Goal: Task Accomplishment & Management: Use online tool/utility

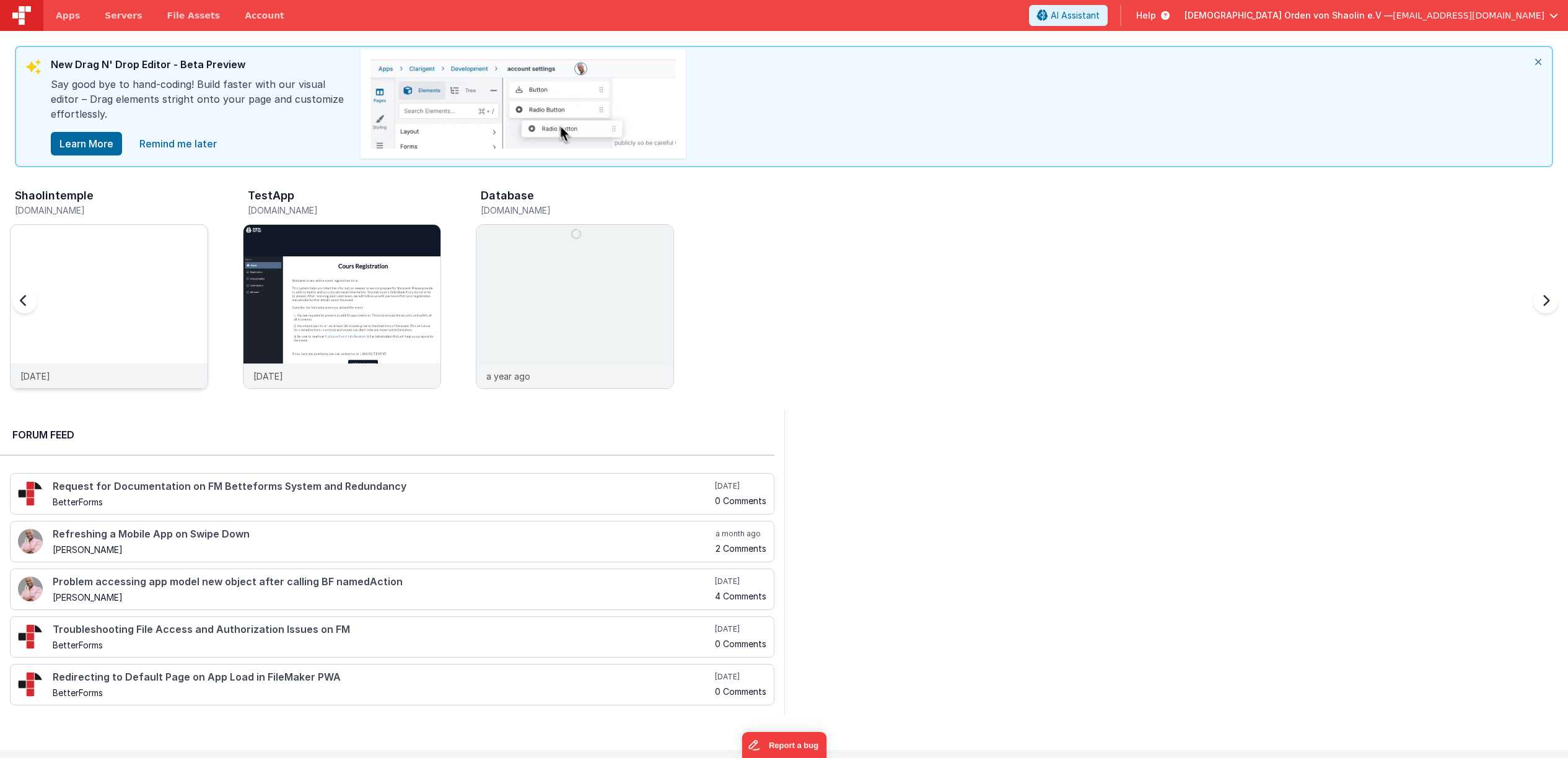
click at [104, 283] on div at bounding box center [109, 294] width 197 height 139
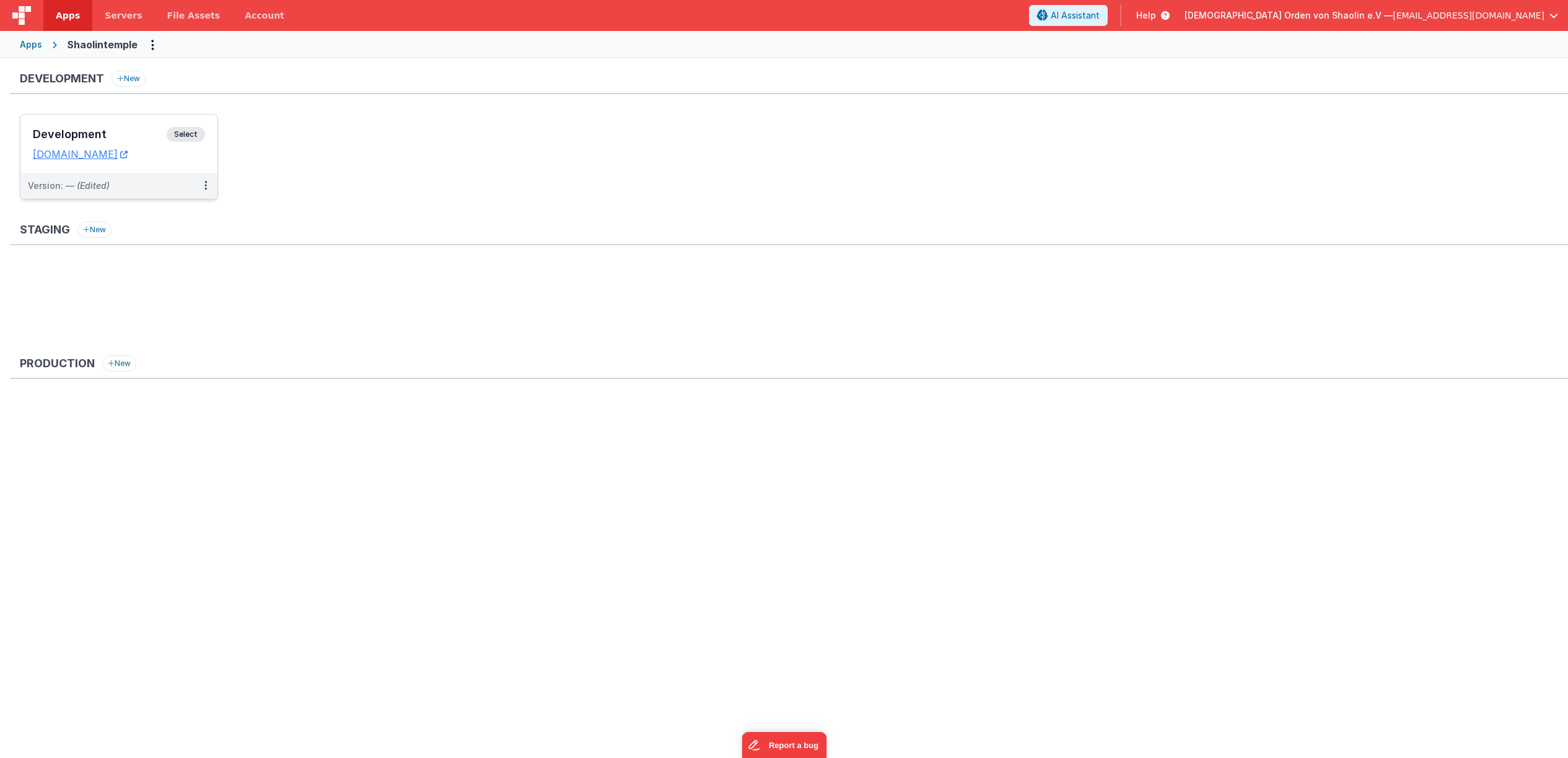
click at [187, 134] on span "Select" at bounding box center [186, 134] width 38 height 15
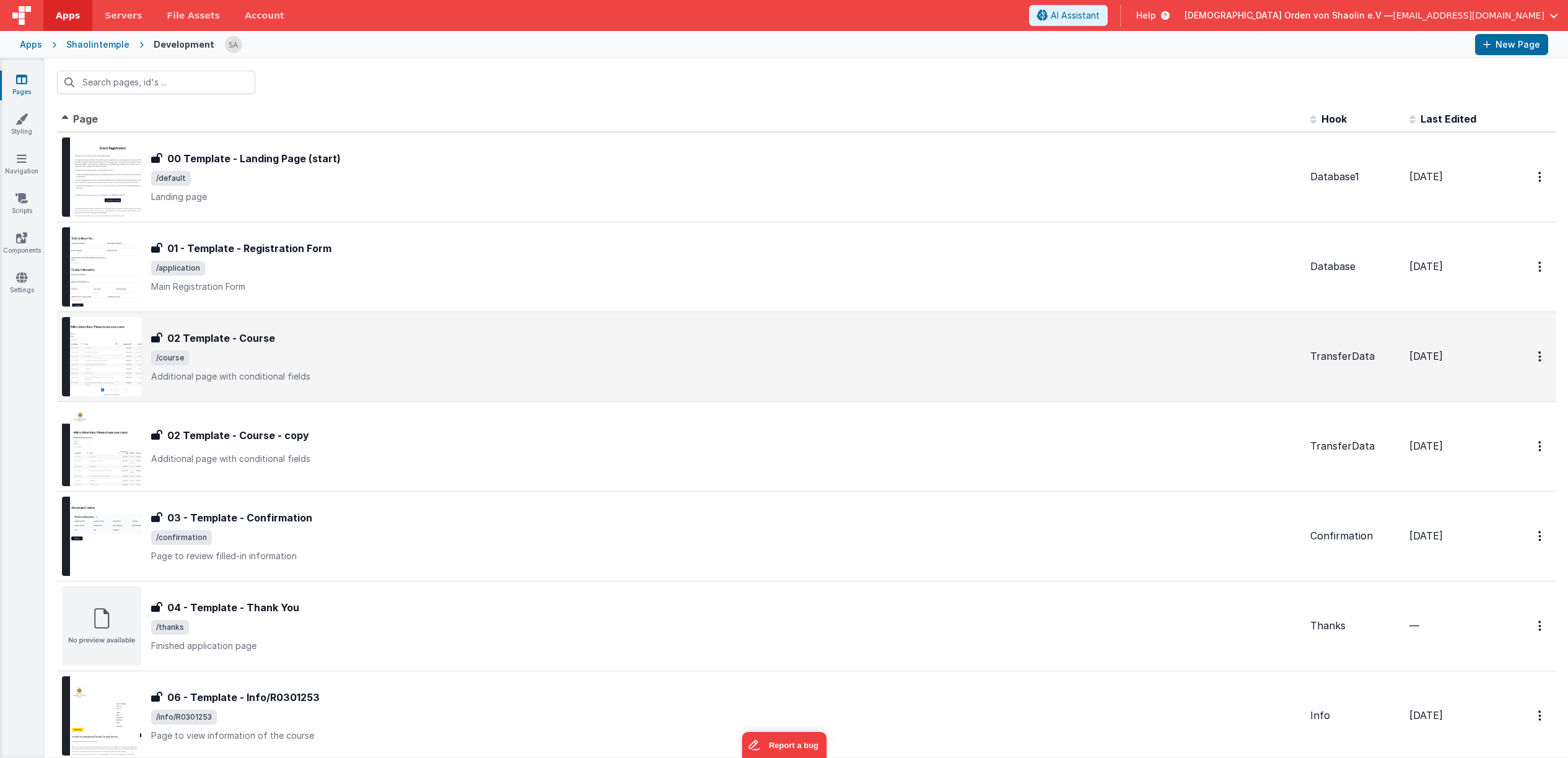
click at [323, 353] on span "/course" at bounding box center [726, 358] width 1149 height 15
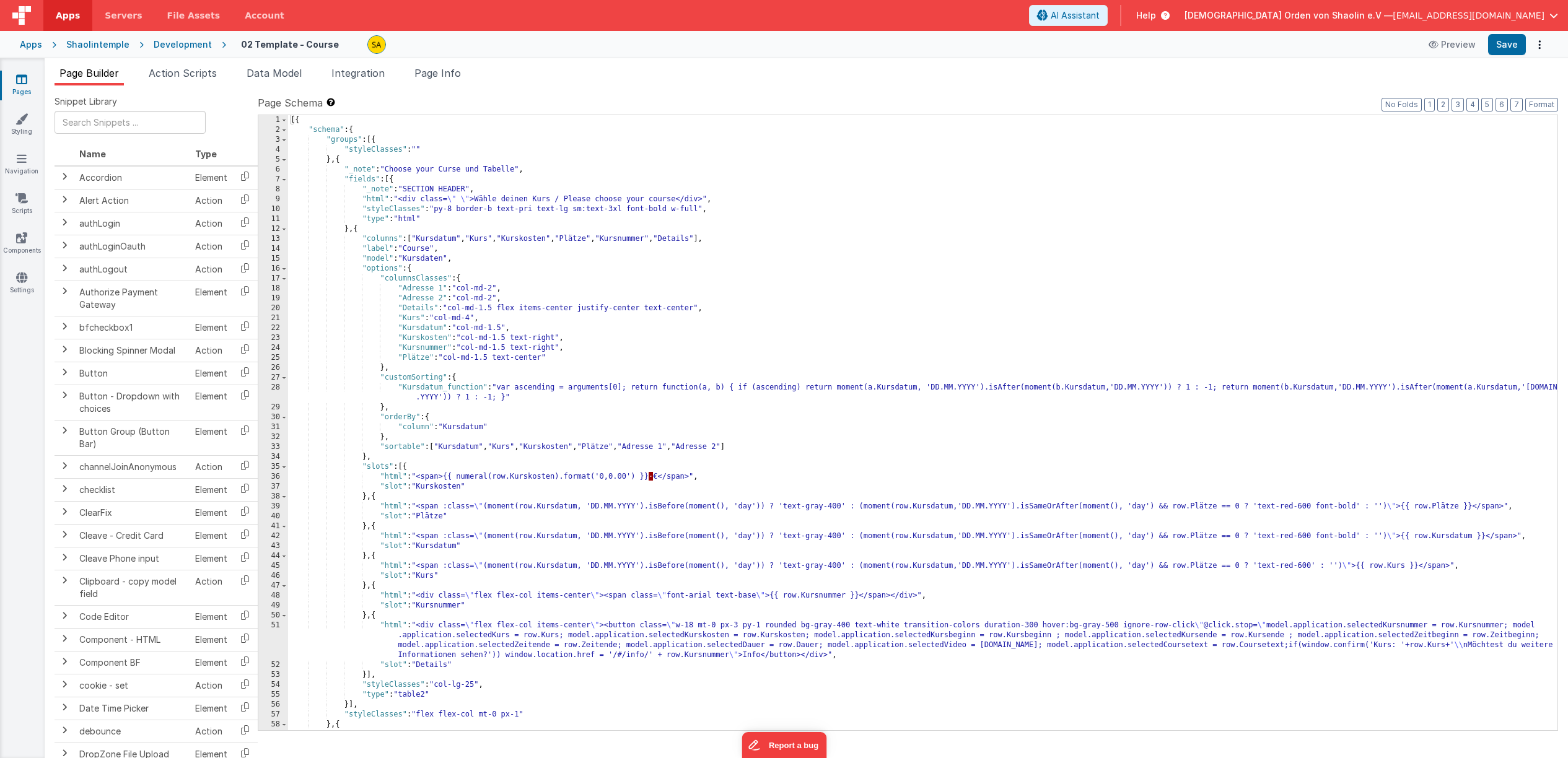
click at [17, 85] on icon at bounding box center [21, 79] width 11 height 12
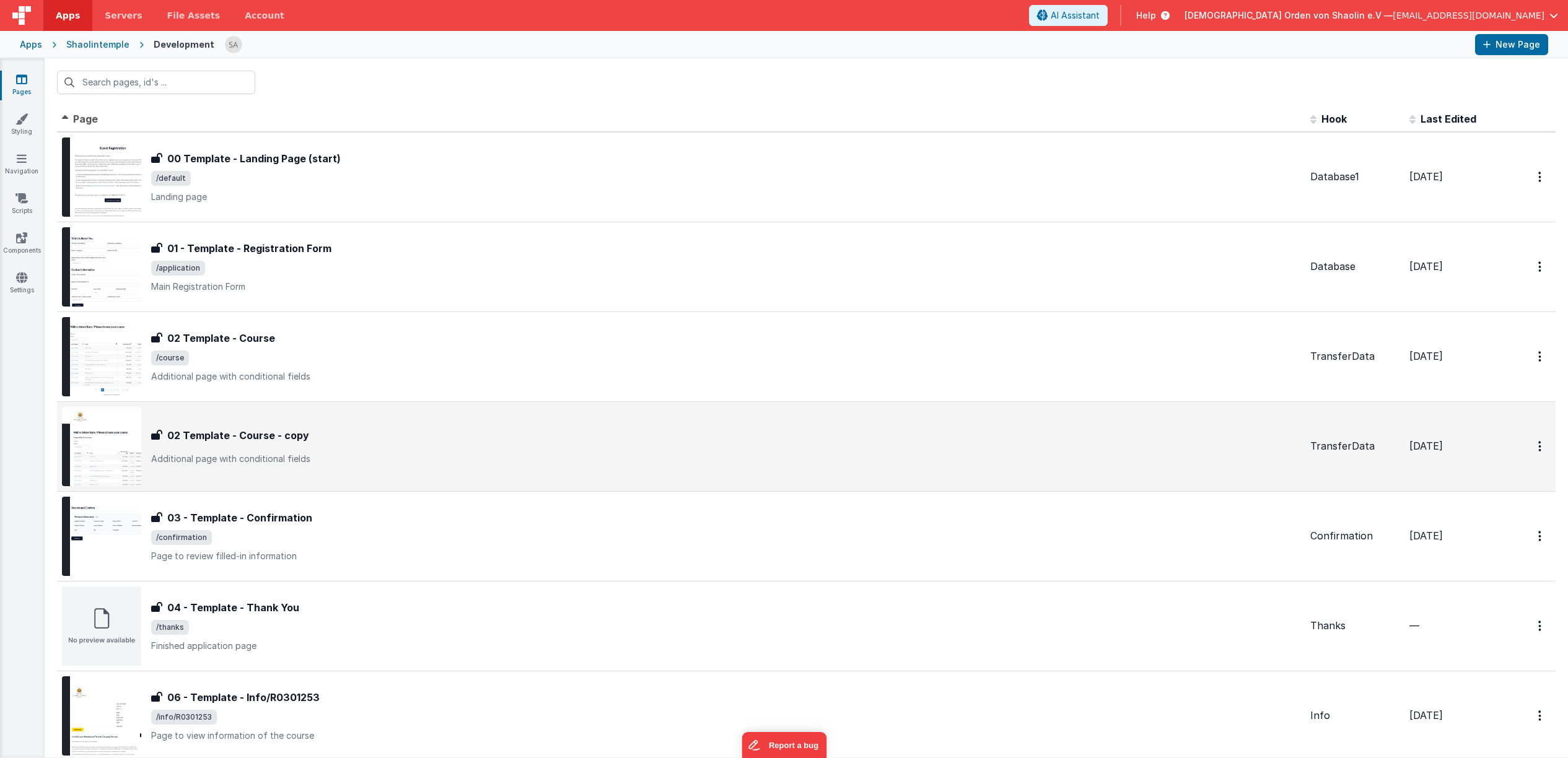
click at [373, 456] on p "Additional page with conditional fields" at bounding box center [726, 459] width 1149 height 12
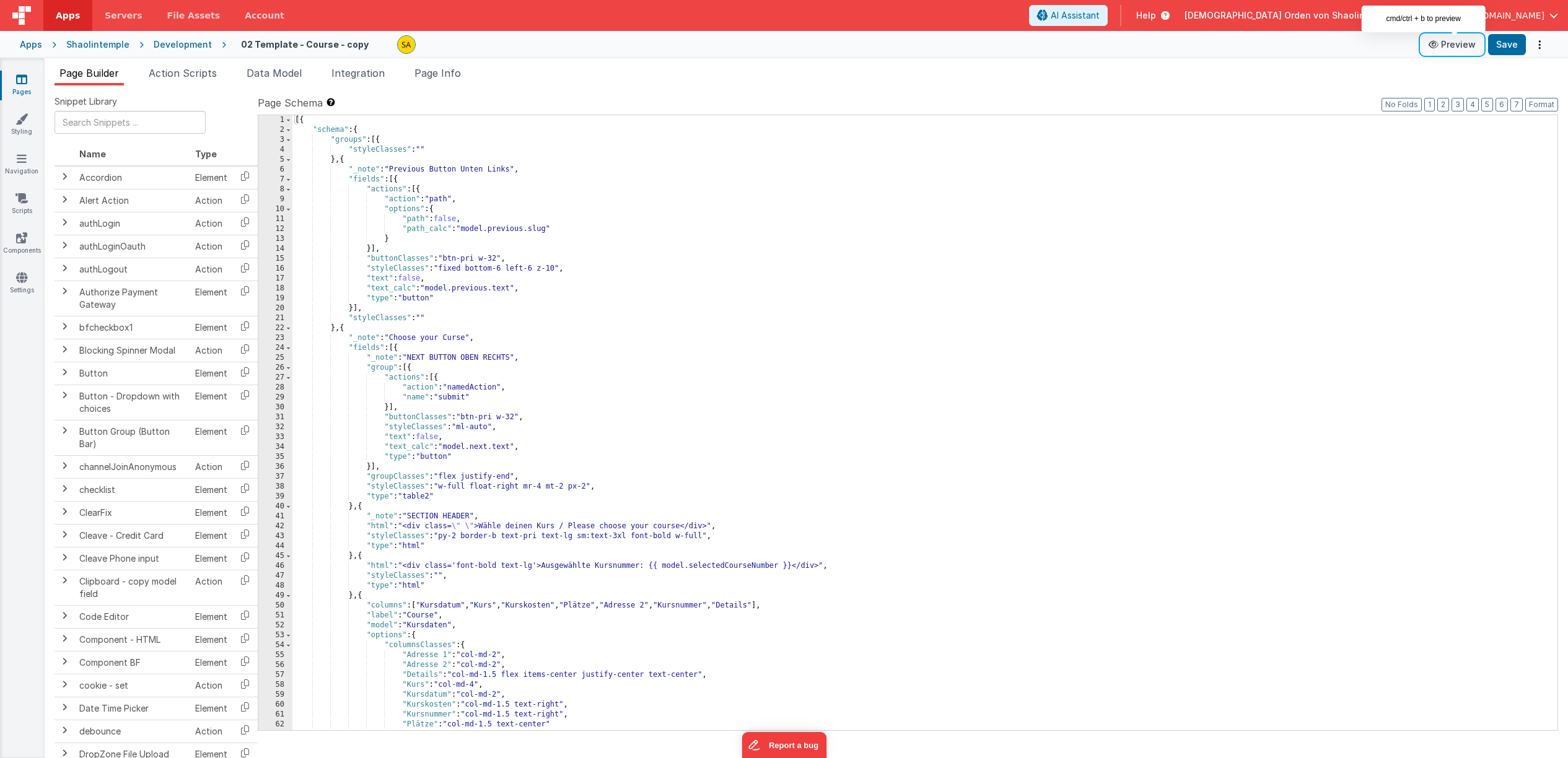
click at [1458, 44] on button "Preview" at bounding box center [1452, 45] width 62 height 20
click at [26, 84] on icon at bounding box center [21, 79] width 11 height 12
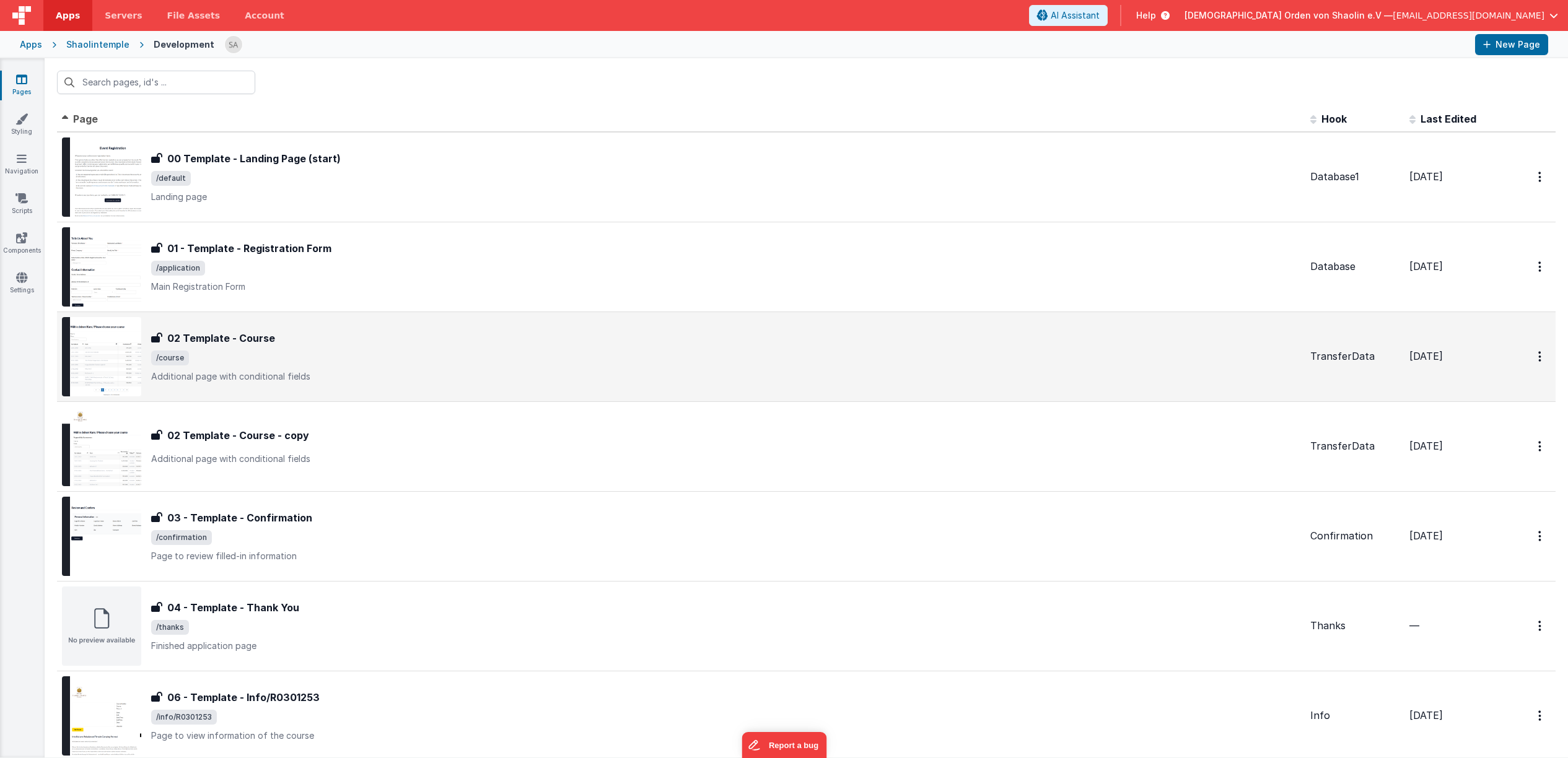
click at [293, 346] on div "02 Template - Course" at bounding box center [726, 338] width 1149 height 15
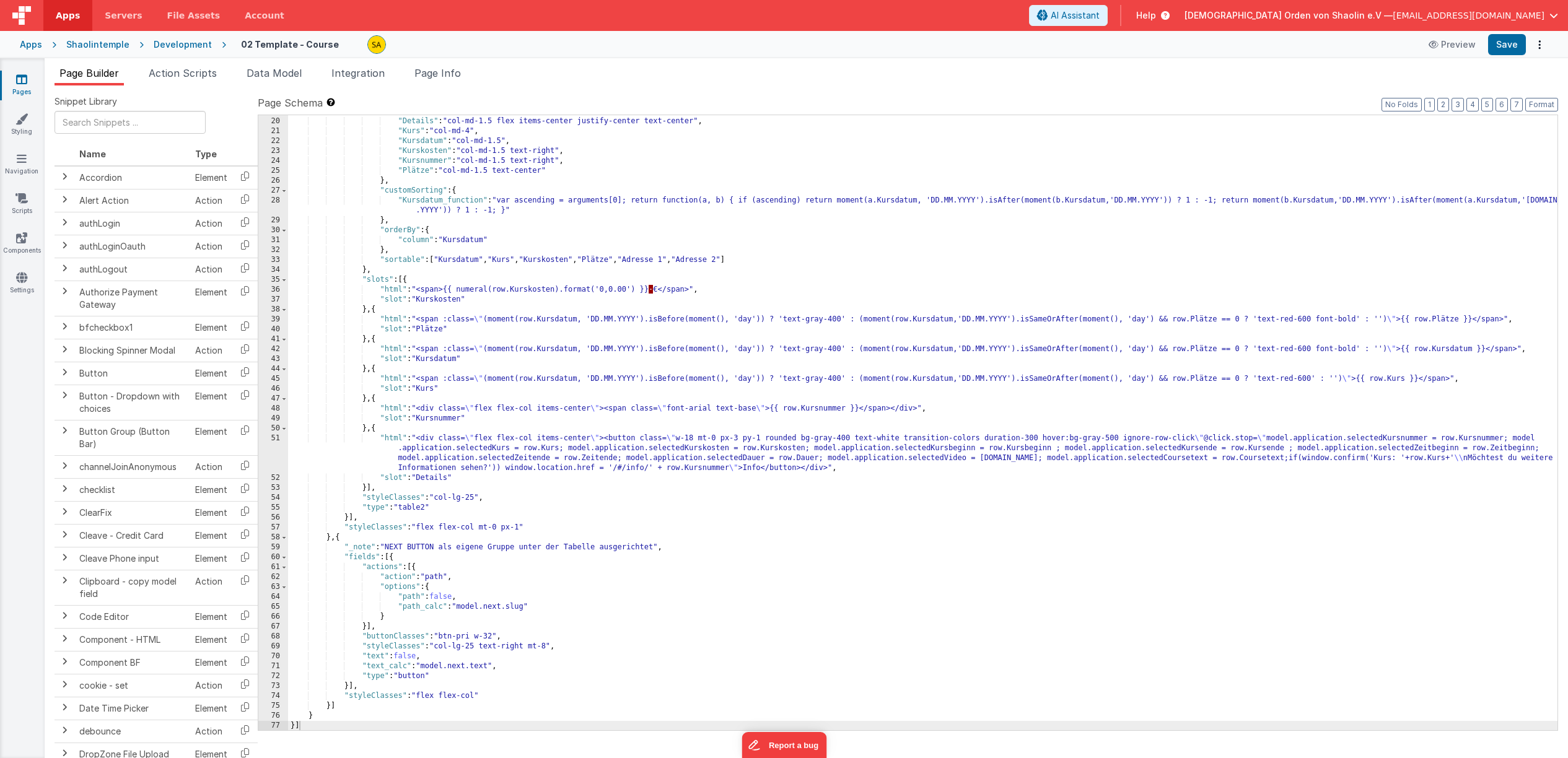
scroll to position [187, 0]
click at [1004, 568] on div ""Adresse 2" : "col-md-2" , "Details" : "col-md-1.5 flex items-center justify-ce…" at bounding box center [923, 424] width 1269 height 635
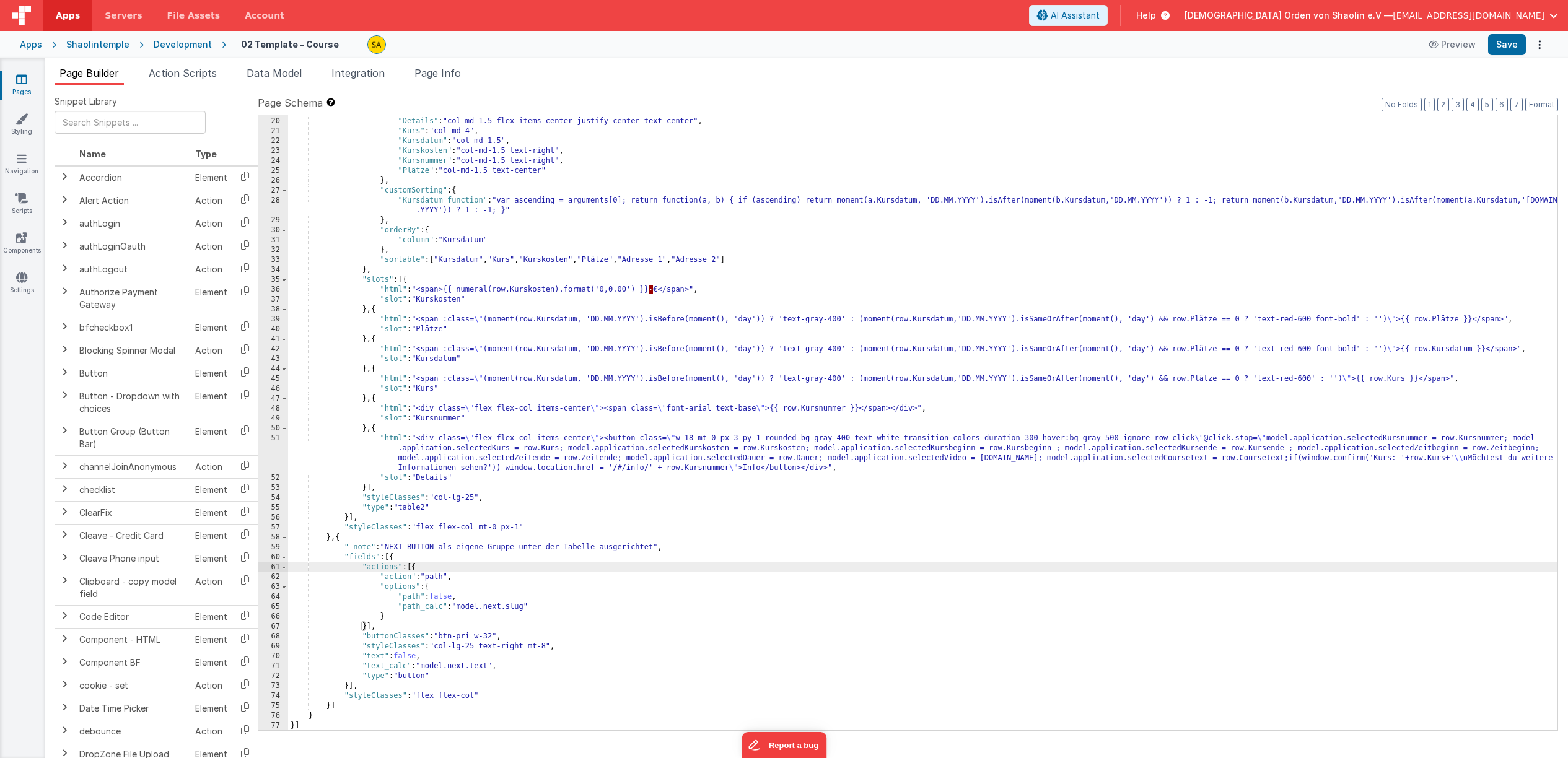
click at [364, 603] on div ""Adresse 2" : "col-md-2" , "Details" : "col-md-1.5 flex items-center justify-ce…" at bounding box center [923, 424] width 1269 height 635
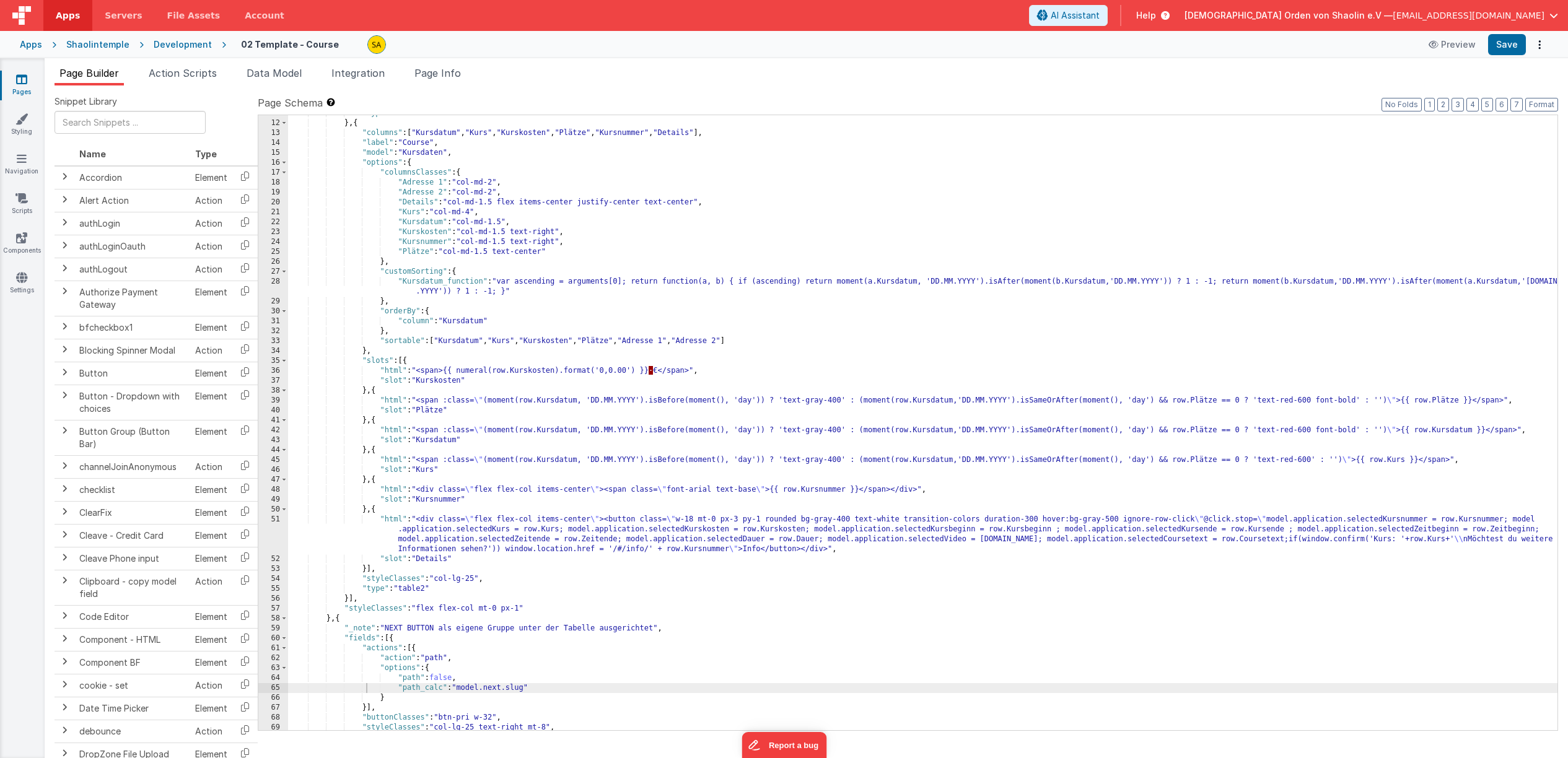
scroll to position [0, 0]
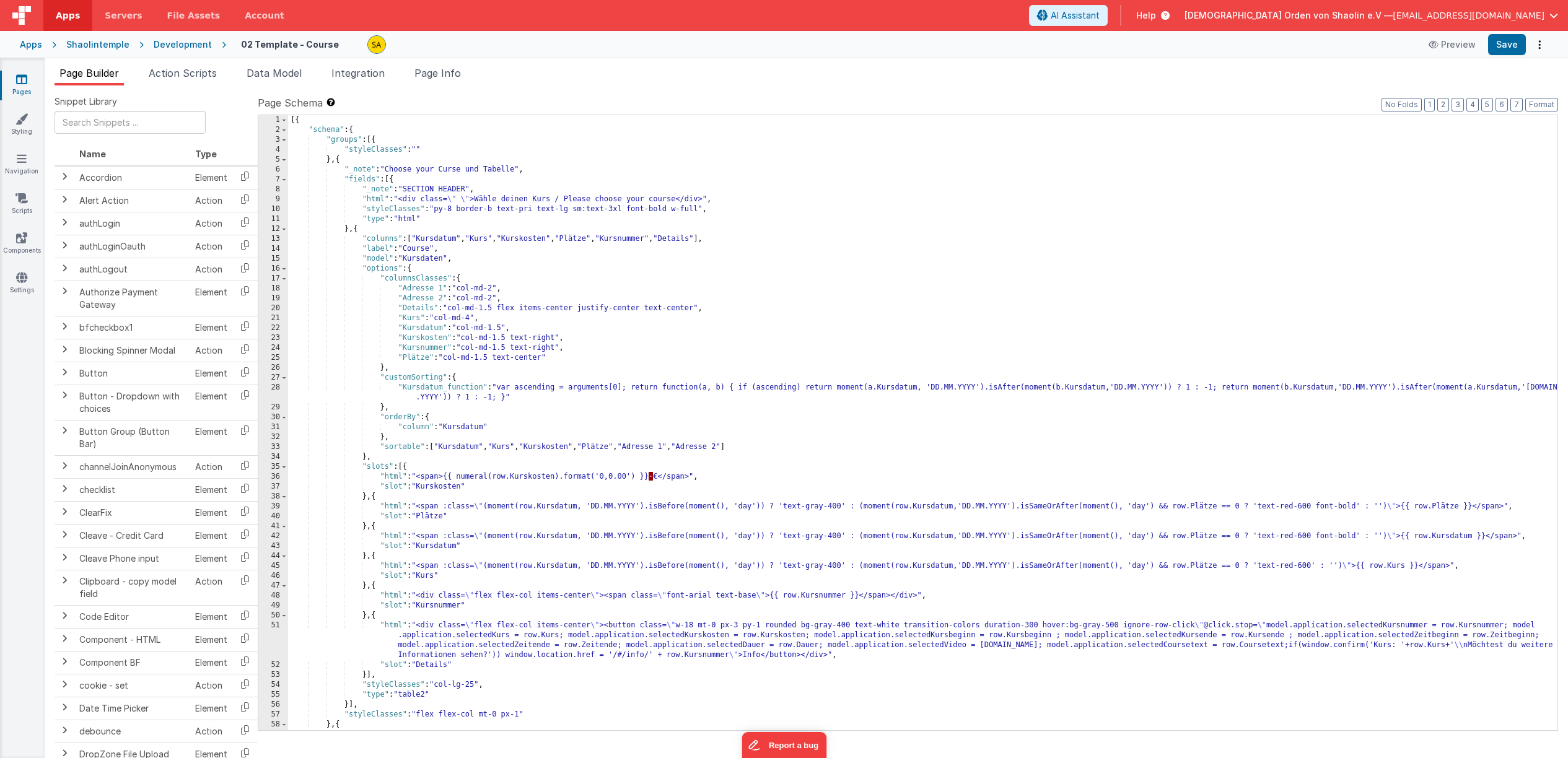
click at [473, 319] on div "[{ "schema" : { "groups" : [{ "styleClasses" : "" } , { "_note" : "Choose your …" at bounding box center [923, 432] width 1269 height 635
drag, startPoint x: 1500, startPoint y: 46, endPoint x: 1496, endPoint y: 51, distance: 6.4
click at [1500, 46] on button "Save" at bounding box center [1506, 45] width 38 height 21
drag, startPoint x: 472, startPoint y: 319, endPoint x: 487, endPoint y: 336, distance: 22.7
click at [472, 319] on div "[{ "schema" : { "groups" : [{ "styleClasses" : "" } , { "_note" : "Choose your …" at bounding box center [923, 432] width 1269 height 635
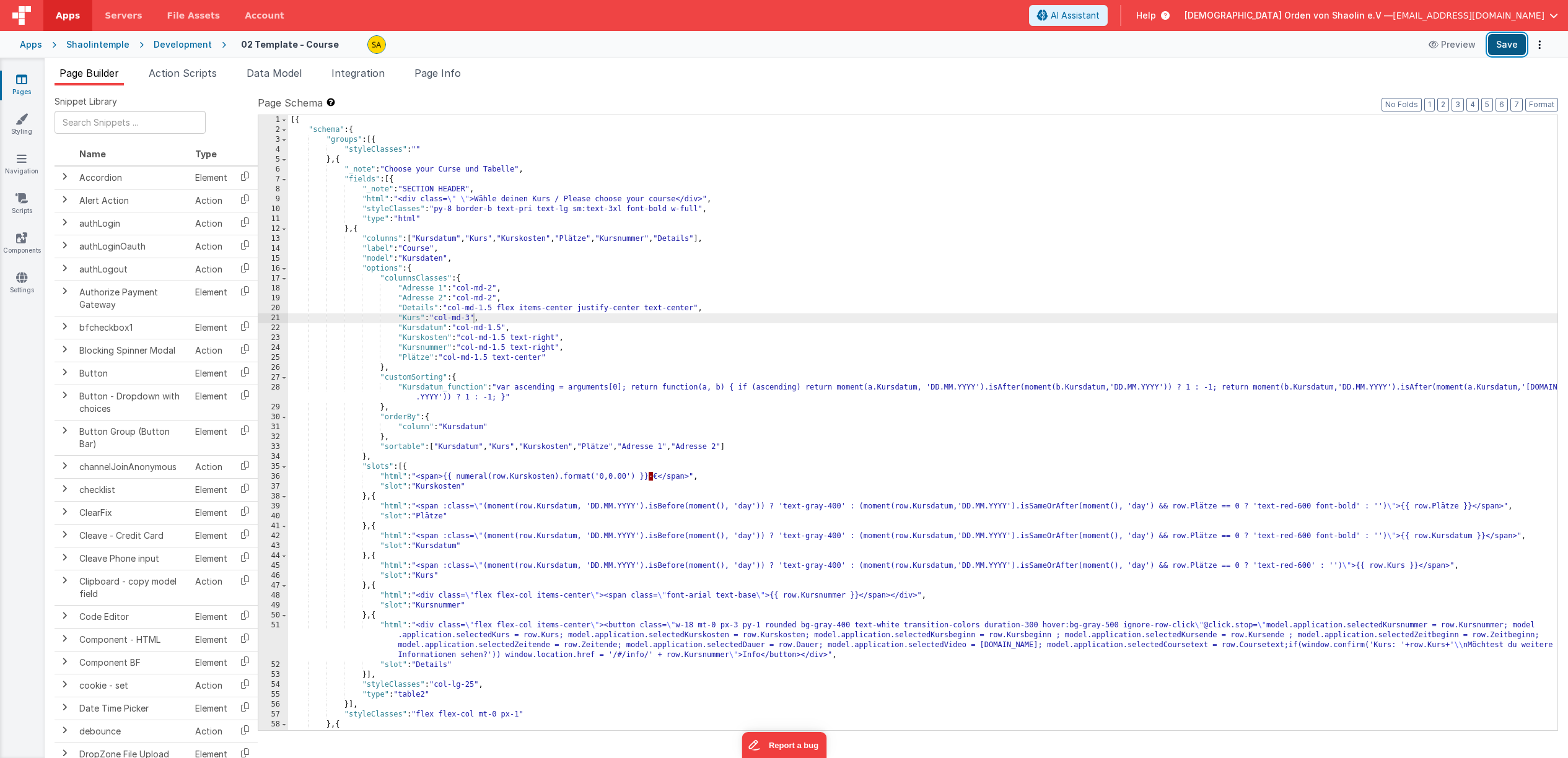
click at [1504, 52] on button "Save" at bounding box center [1506, 45] width 38 height 21
click at [474, 319] on div "[{ "schema" : { "groups" : [{ "styleClasses" : "" } , { "_note" : "Choose your …" at bounding box center [923, 432] width 1269 height 635
click at [1508, 50] on button "Save" at bounding box center [1506, 45] width 38 height 21
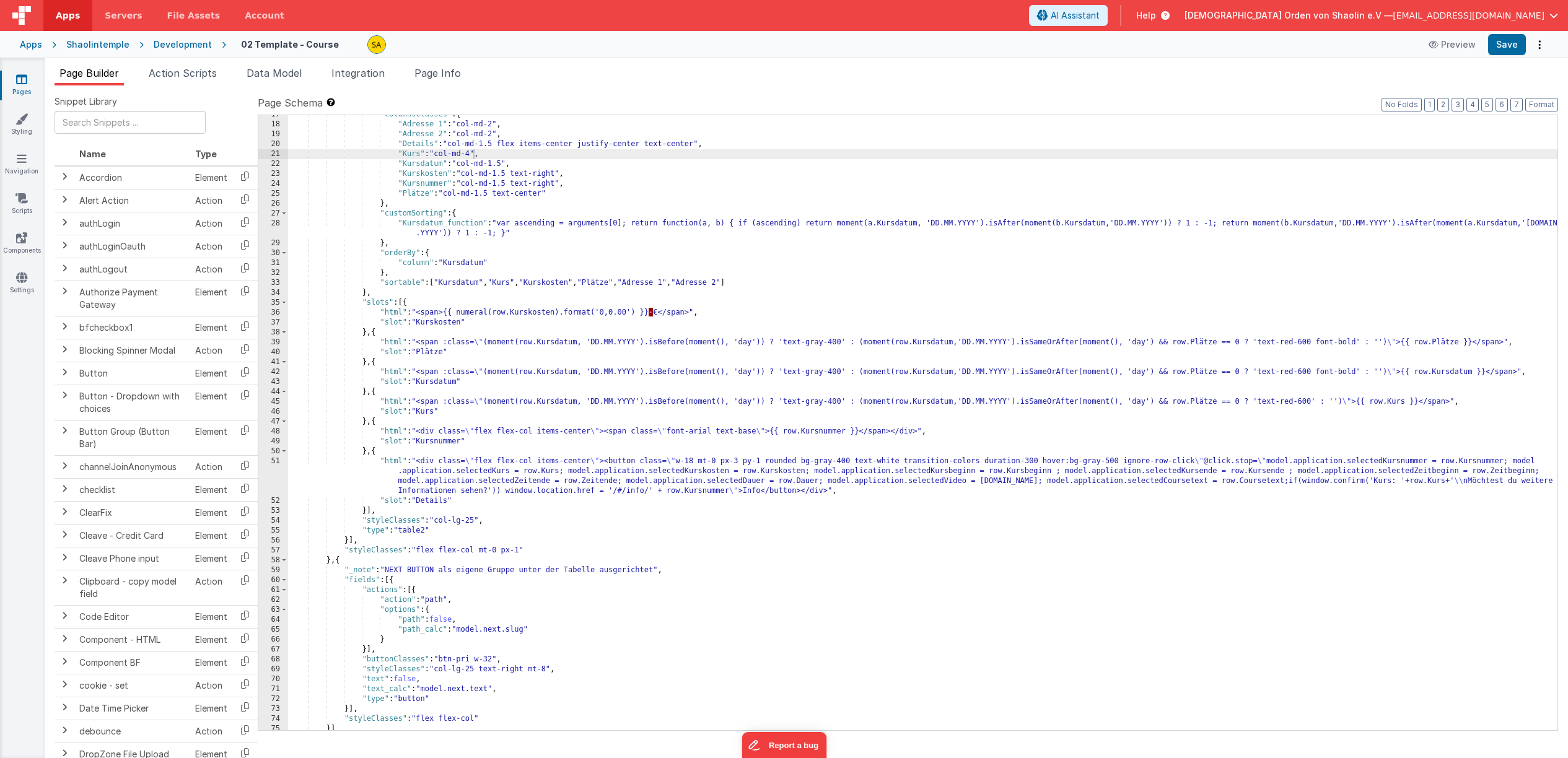
scroll to position [169, 0]
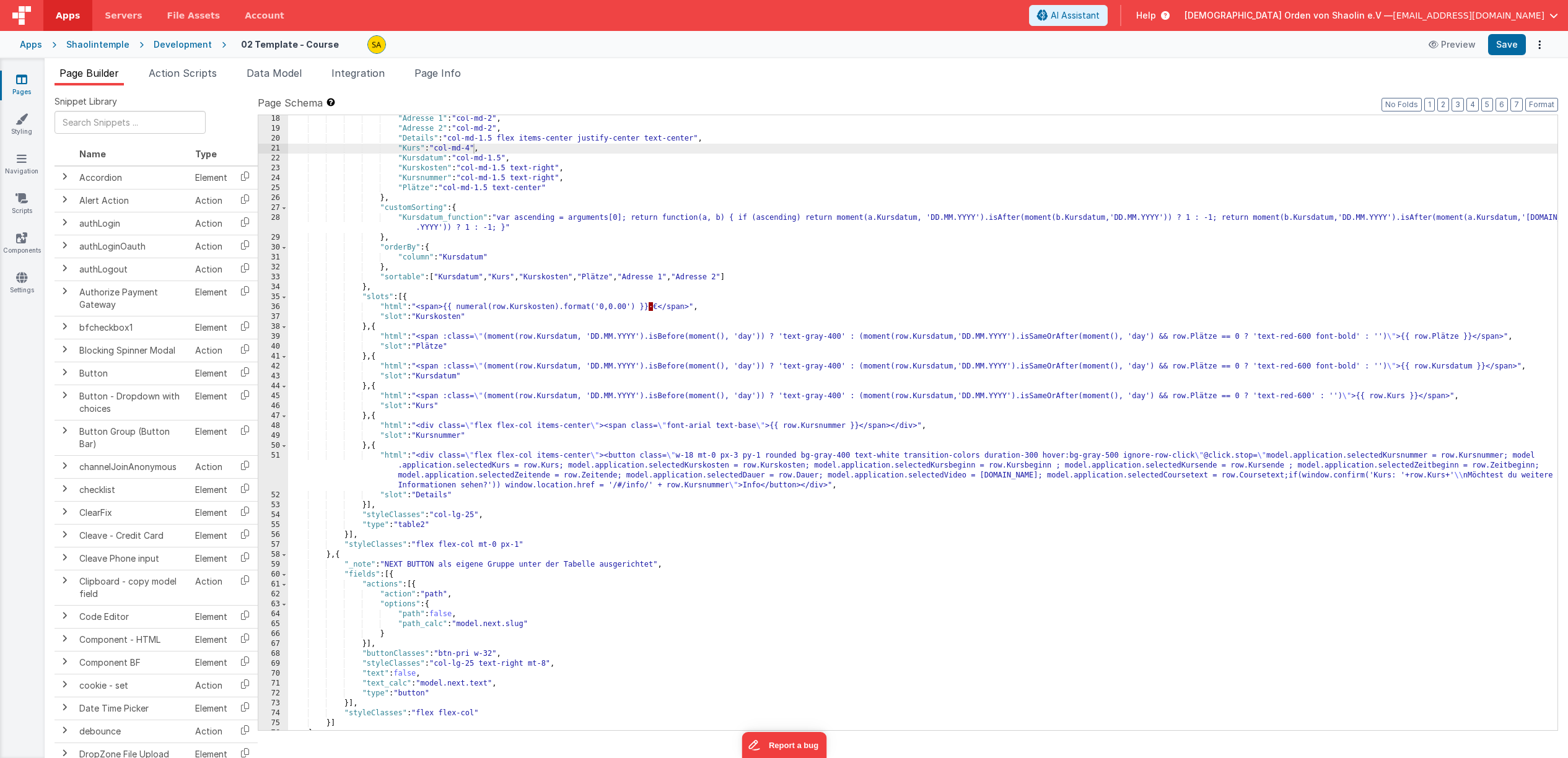
click at [368, 509] on div ""Adresse 1" : "col-md-2" , "Adresse 2" : "col-md-2" , "Details" : "col-md-1.5 f…" at bounding box center [923, 431] width 1269 height 635
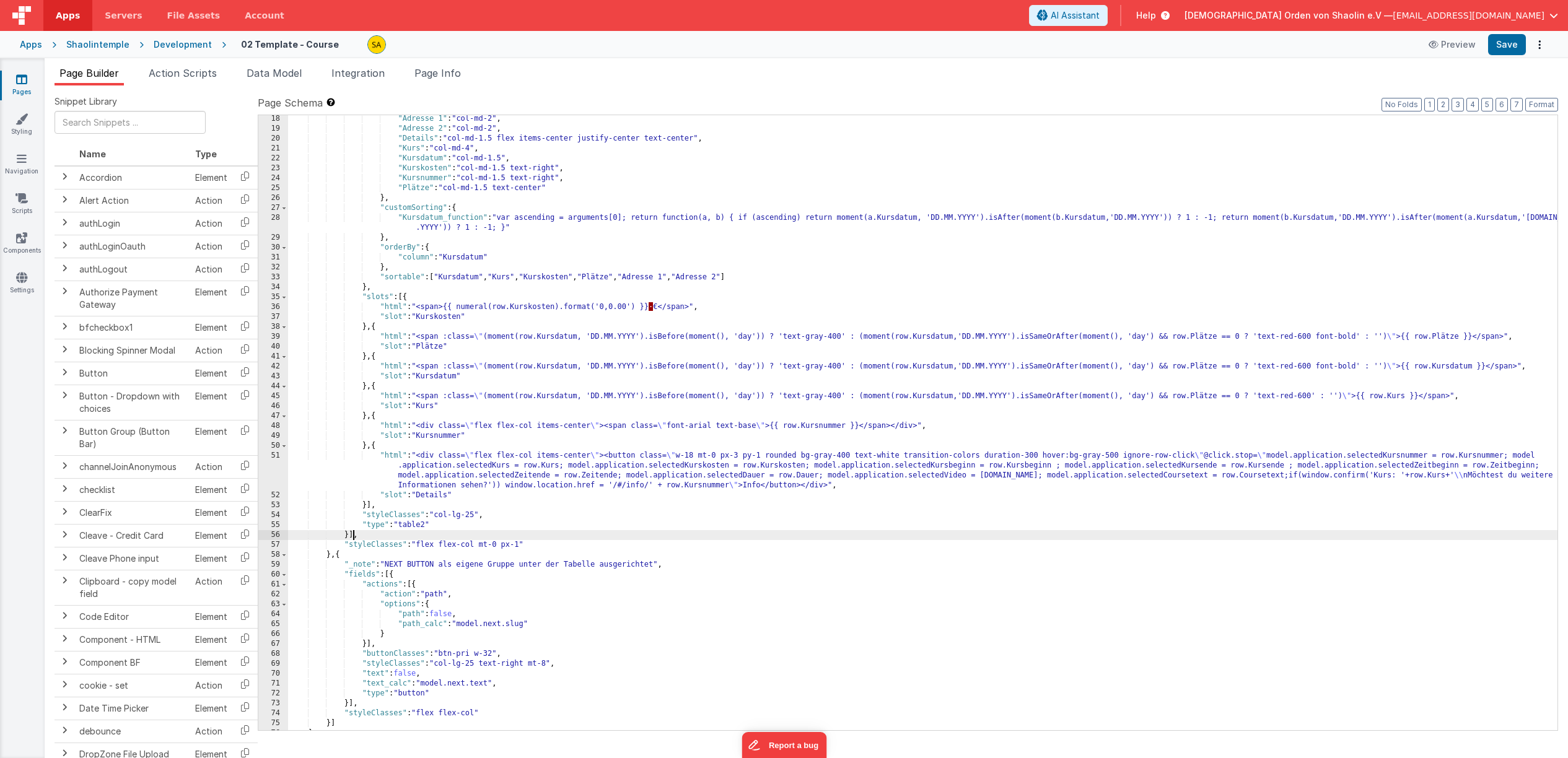
drag, startPoint x: 352, startPoint y: 538, endPoint x: 359, endPoint y: 548, distance: 12.2
click at [352, 538] on div ""Adresse 1" : "col-md-2" , "Adresse 2" : "col-md-2" , "Details" : "col-md-1.5 f…" at bounding box center [923, 431] width 1269 height 635
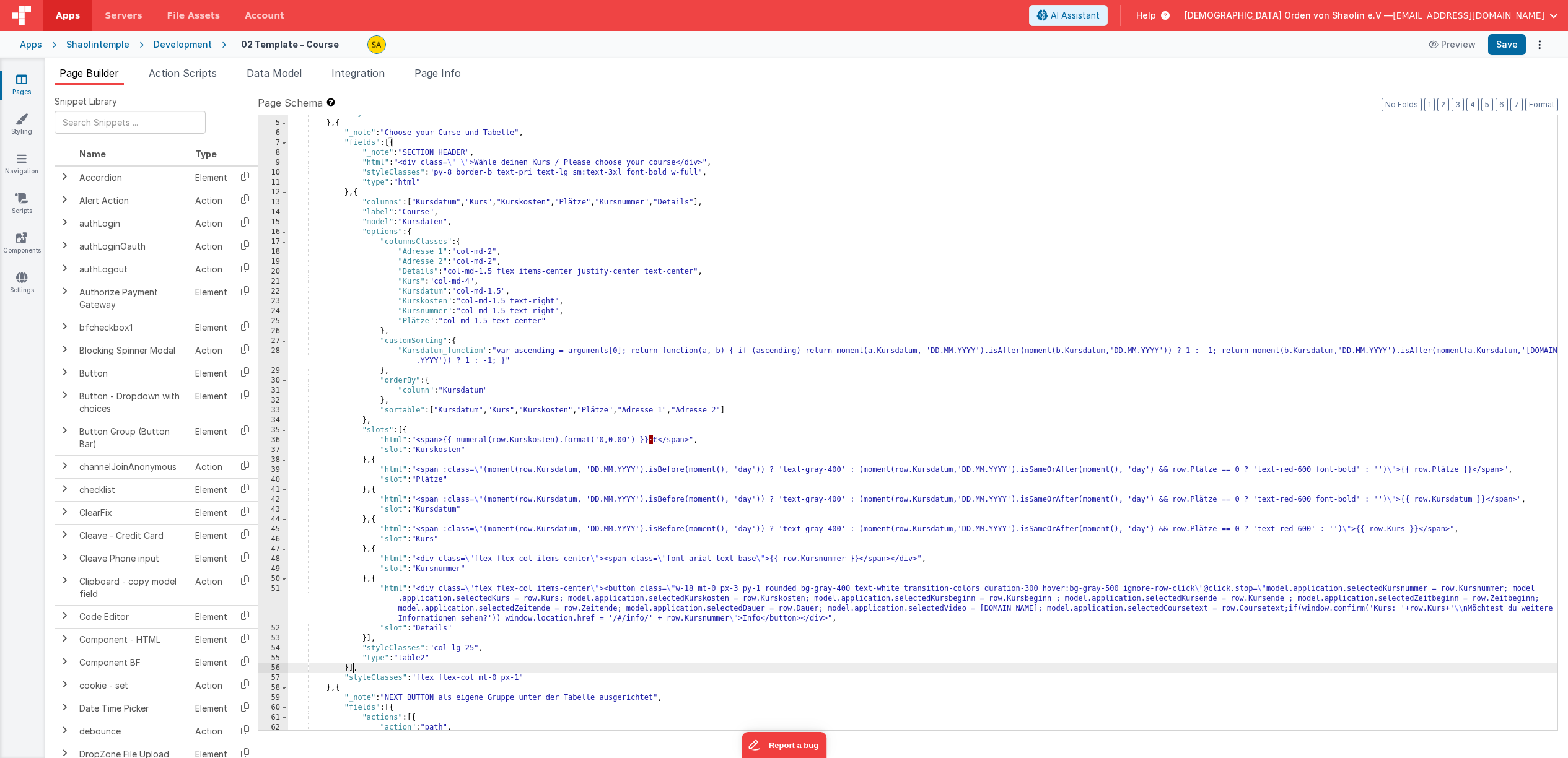
scroll to position [188, 0]
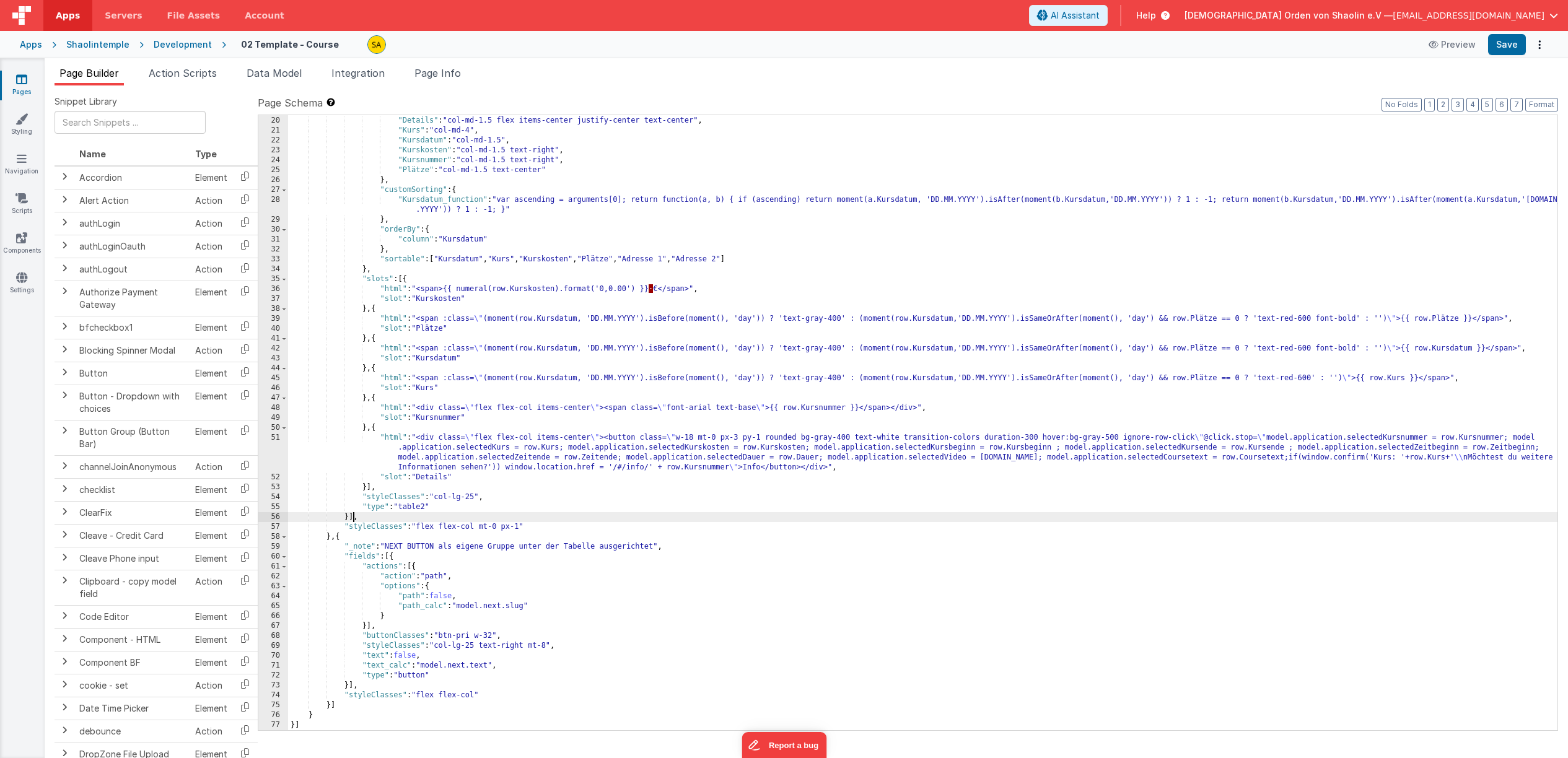
click at [477, 497] on div ""Adresse 2" : "col-md-2" , "Details" : "col-md-1.5 flex items-center justify-ce…" at bounding box center [923, 423] width 1269 height 635
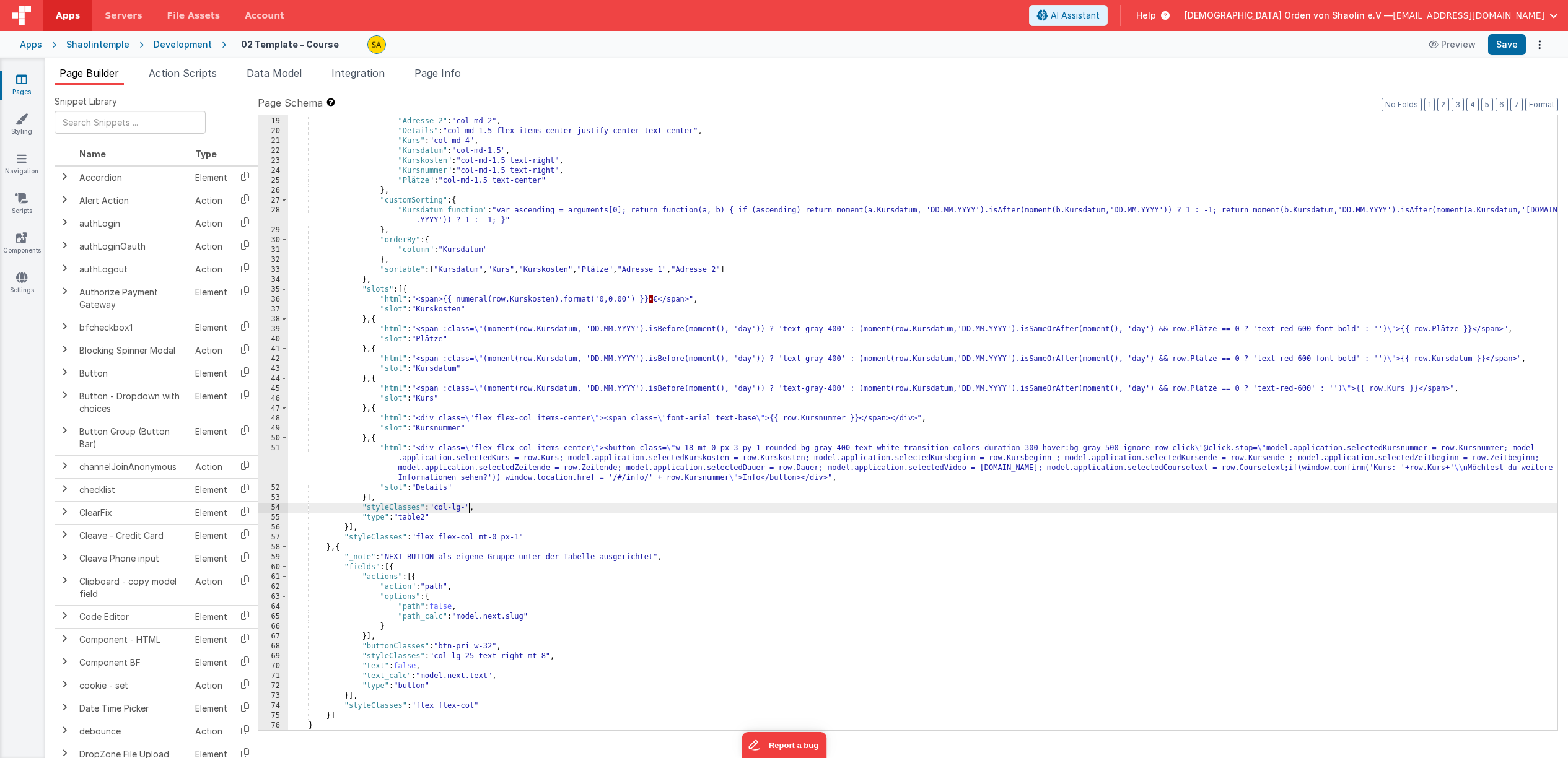
scroll to position [177, 0]
click at [1507, 44] on button "Save" at bounding box center [1506, 45] width 38 height 21
drag, startPoint x: 478, startPoint y: 507, endPoint x: 481, endPoint y: 520, distance: 13.3
click at [478, 507] on div ""Adresse 1" : "col-md-2" , "Adresse 2" : "col-md-2" , "Details" : "col-md-1.5 f…" at bounding box center [923, 424] width 1269 height 635
click at [1509, 45] on button "Save" at bounding box center [1506, 45] width 38 height 21
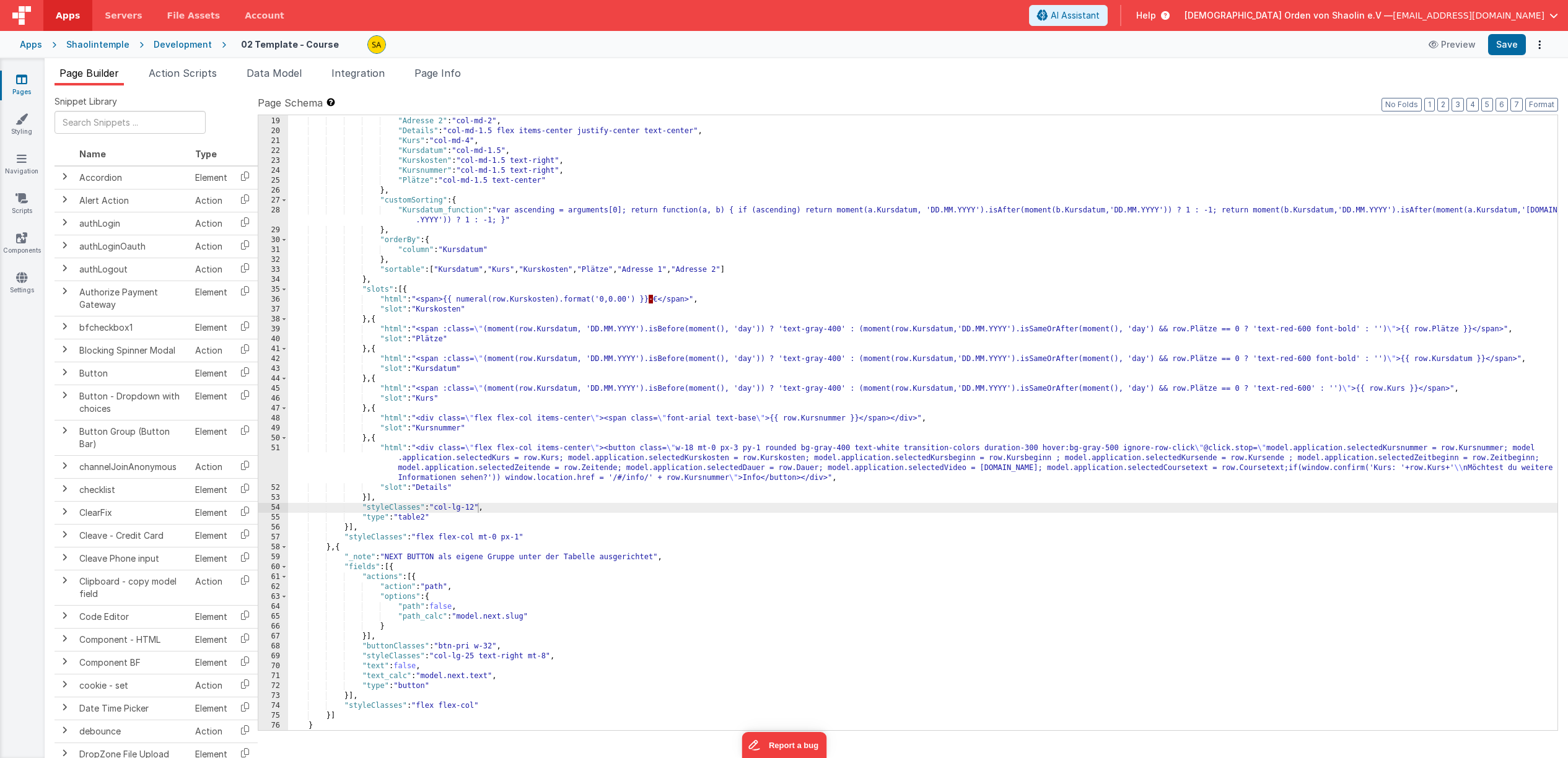
click at [477, 508] on div ""Adresse 1" : "col-md-2" , "Adresse 2" : "col-md-2" , "Details" : "col-md-1.5 f…" at bounding box center [923, 424] width 1269 height 635
click at [1501, 46] on button "Save" at bounding box center [1506, 45] width 38 height 21
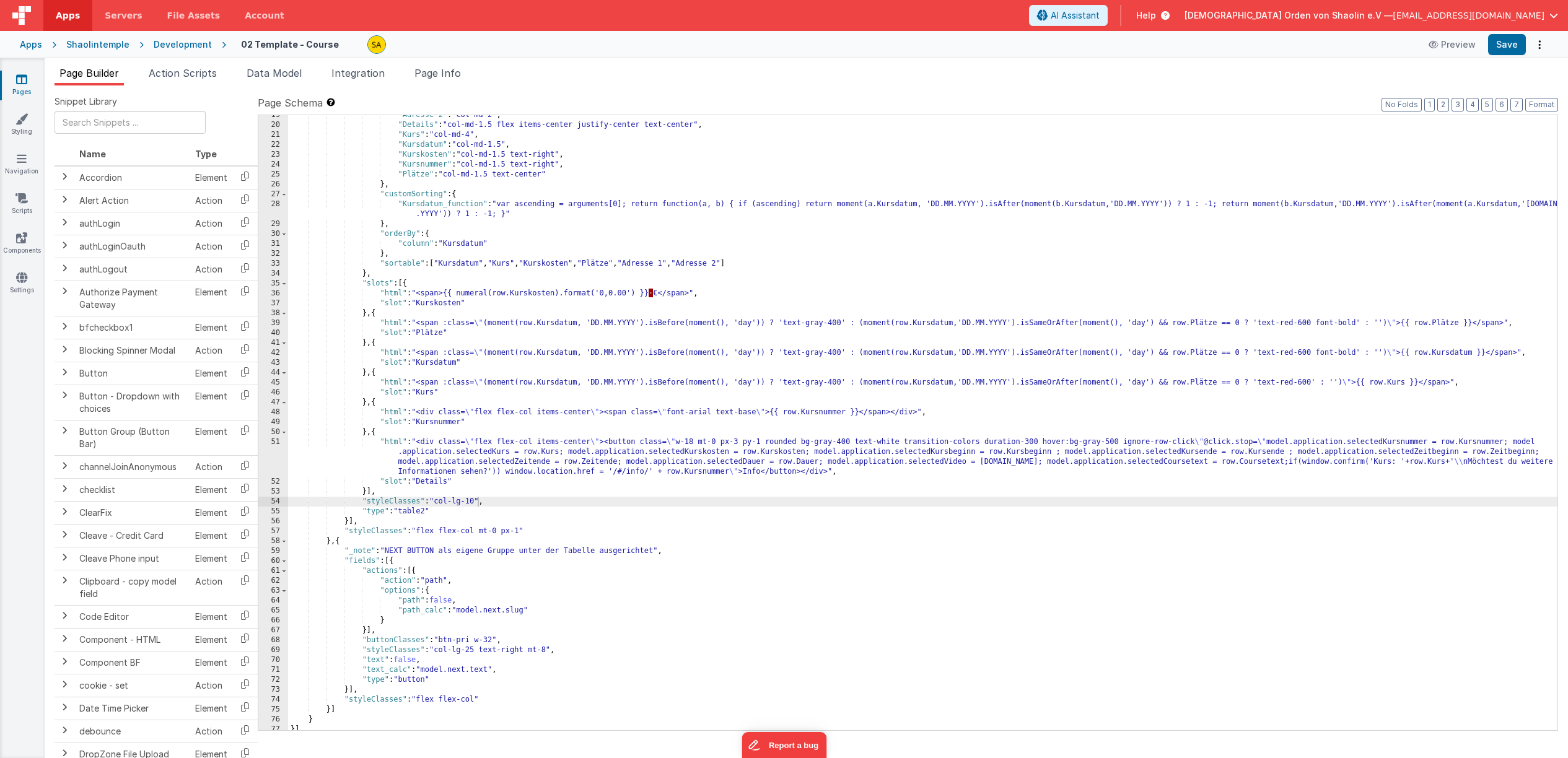
scroll to position [183, 0]
click at [477, 504] on div ""Adresse 2" : "col-md-2" , "Details" : "col-md-1.5 flex items-center justify-ce…" at bounding box center [923, 428] width 1269 height 635
click at [1500, 46] on button "Save" at bounding box center [1506, 45] width 38 height 21
drag, startPoint x: 353, startPoint y: 526, endPoint x: 357, endPoint y: 541, distance: 15.5
click at [353, 526] on div ""Adresse 2" : "col-md-2" , "Details" : "col-md-1.5 flex items-center justify-ce…" at bounding box center [923, 428] width 1269 height 635
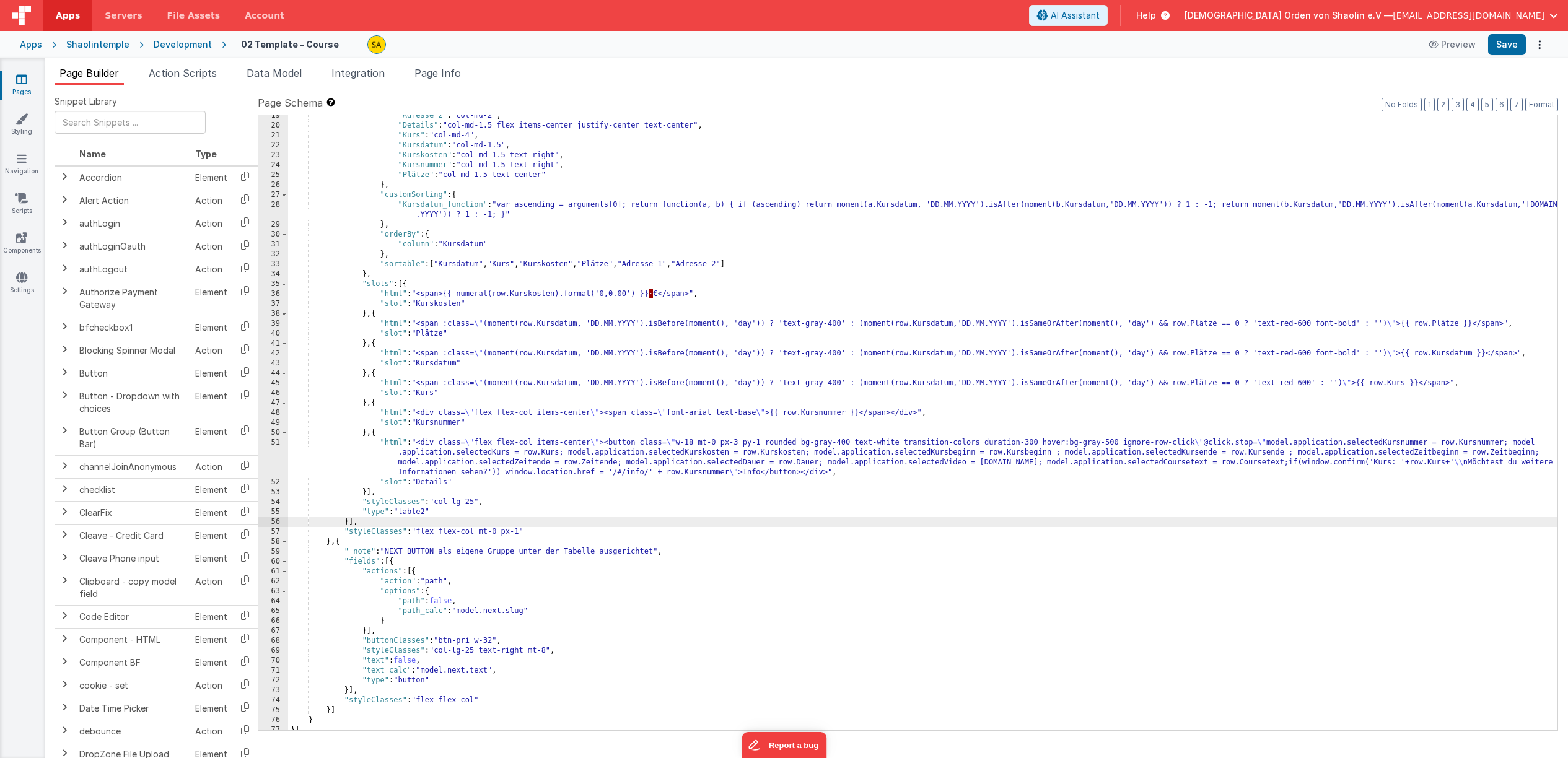
click at [371, 634] on div ""Adresse 2" : "col-md-2" , "Details" : "col-md-1.5 flex items-center justify-ce…" at bounding box center [923, 428] width 1269 height 635
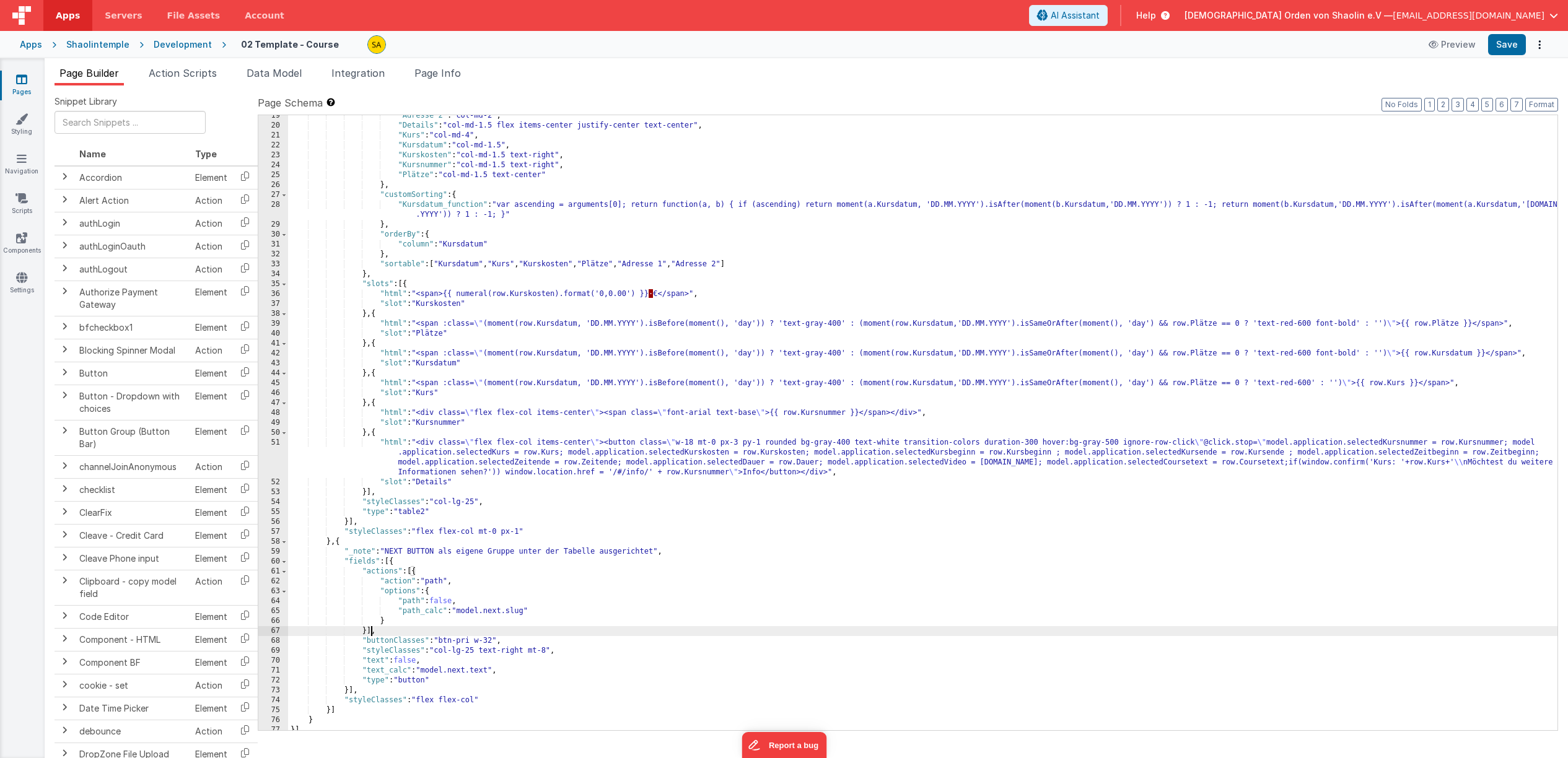
click at [353, 693] on div ""Adresse 2" : "col-md-2" , "Details" : "col-md-1.5 flex items-center justify-ce…" at bounding box center [923, 428] width 1269 height 635
drag, startPoint x: 550, startPoint y: 652, endPoint x: 581, endPoint y: 718, distance: 72.9
click at [484, 652] on div ""Adresse 2" : "col-md-2" , "Details" : "col-md-1.5 flex items-center justify-ce…" at bounding box center [923, 428] width 1269 height 635
click at [1504, 48] on button "Save" at bounding box center [1506, 45] width 38 height 21
click at [484, 651] on div ""Adresse 2" : "col-md-2" , "Details" : "col-md-1.5 flex items-center justify-ce…" at bounding box center [923, 428] width 1269 height 635
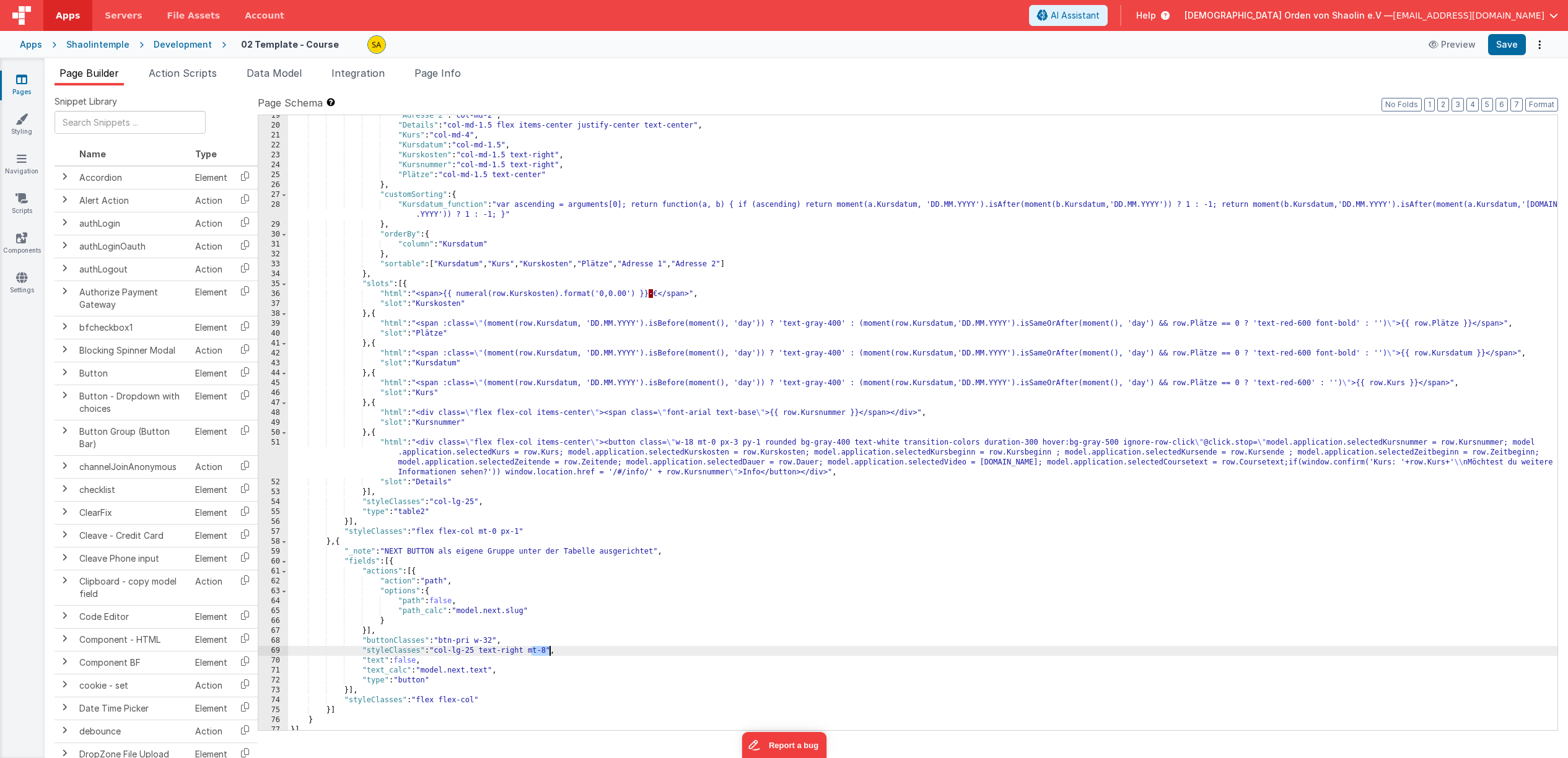
drag, startPoint x: 531, startPoint y: 651, endPoint x: 549, endPoint y: 651, distance: 18.0
click at [549, 651] on div ""Adresse 2" : "col-md-2" , "Details" : "col-md-1.5 flex items-center justify-ce…" at bounding box center [923, 428] width 1269 height 635
click at [1509, 45] on button "Save" at bounding box center [1506, 45] width 38 height 21
click at [531, 652] on div ""Adresse 2" : "col-md-2" , "Details" : "col-md-1.5 flex items-center justify-ce…" at bounding box center [923, 428] width 1269 height 635
paste textarea
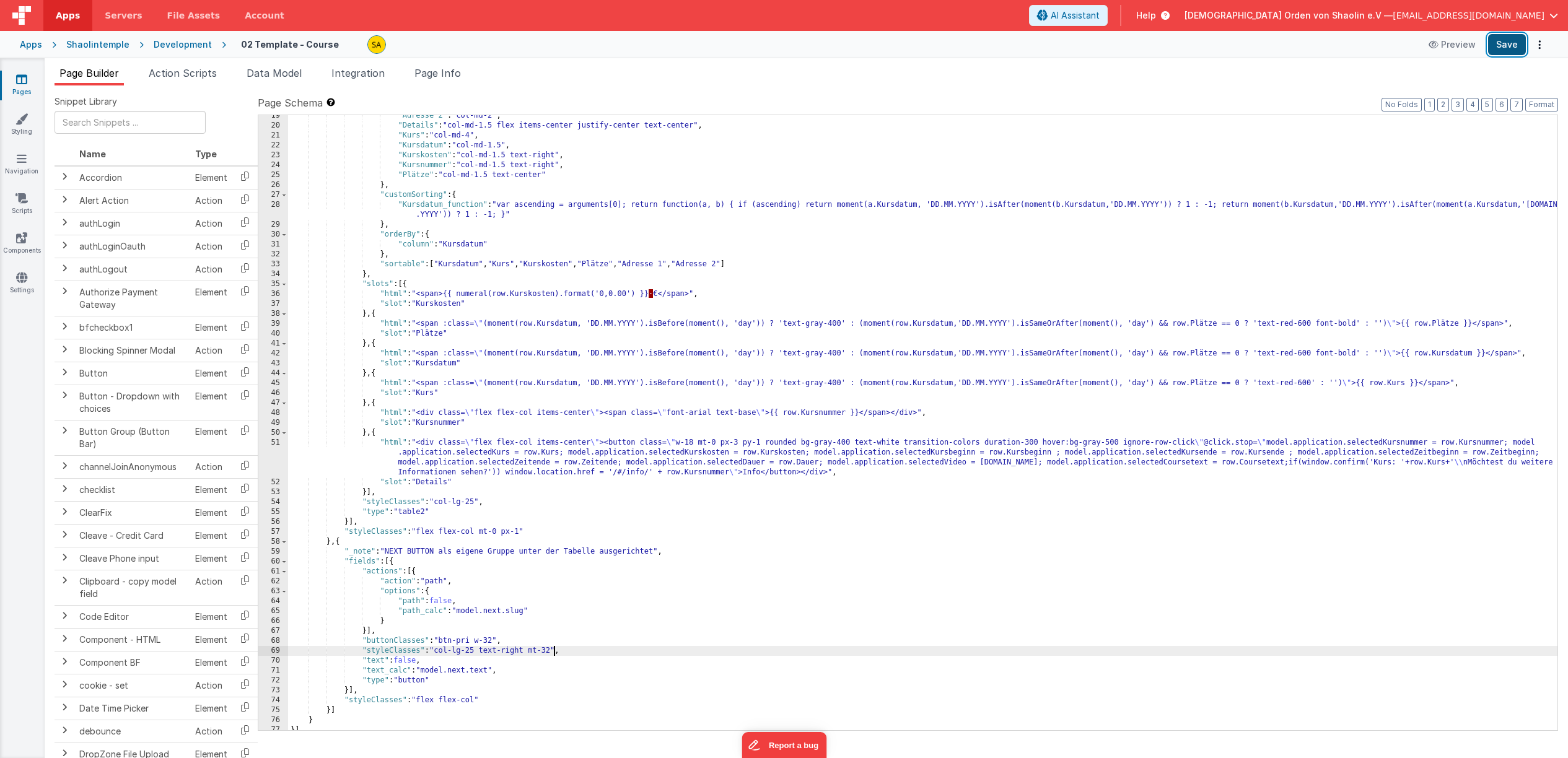
click at [1500, 44] on button "Save" at bounding box center [1506, 45] width 38 height 21
drag, startPoint x: 553, startPoint y: 647, endPoint x: 558, endPoint y: 705, distance: 58.2
click at [553, 648] on div ""Adresse 2" : "col-md-2" , "Details" : "col-md-1.5 flex items-center justify-ce…" at bounding box center [923, 425] width 1269 height 635
click at [1509, 45] on button "Save" at bounding box center [1506, 45] width 38 height 21
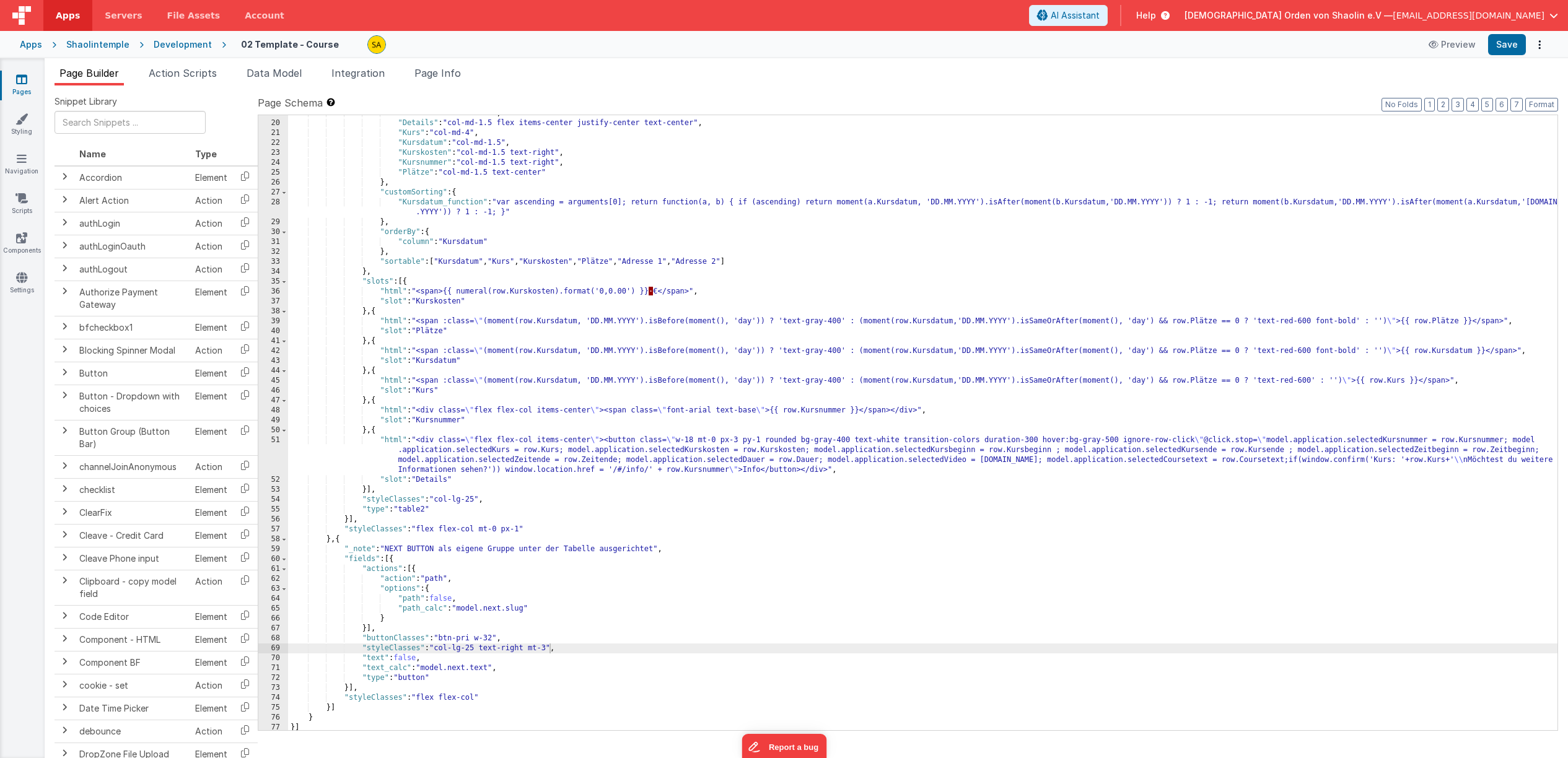
click at [549, 650] on div ""Adresse 2" : "col-md-2" , "Details" : "col-md-1.5 flex items-center justify-ce…" at bounding box center [923, 425] width 1269 height 635
click at [1513, 48] on button "Save" at bounding box center [1506, 45] width 38 height 21
click at [554, 650] on div ""Adresse 2" : "col-md-2" , "Details" : "col-md-1.5 flex items-center justify-ce…" at bounding box center [923, 425] width 1269 height 635
click at [1504, 49] on button "Save" at bounding box center [1506, 45] width 38 height 21
click at [554, 651] on div ""Adresse 2" : "col-md-2" , "Details" : "col-md-1.5 flex items-center justify-ce…" at bounding box center [923, 425] width 1269 height 635
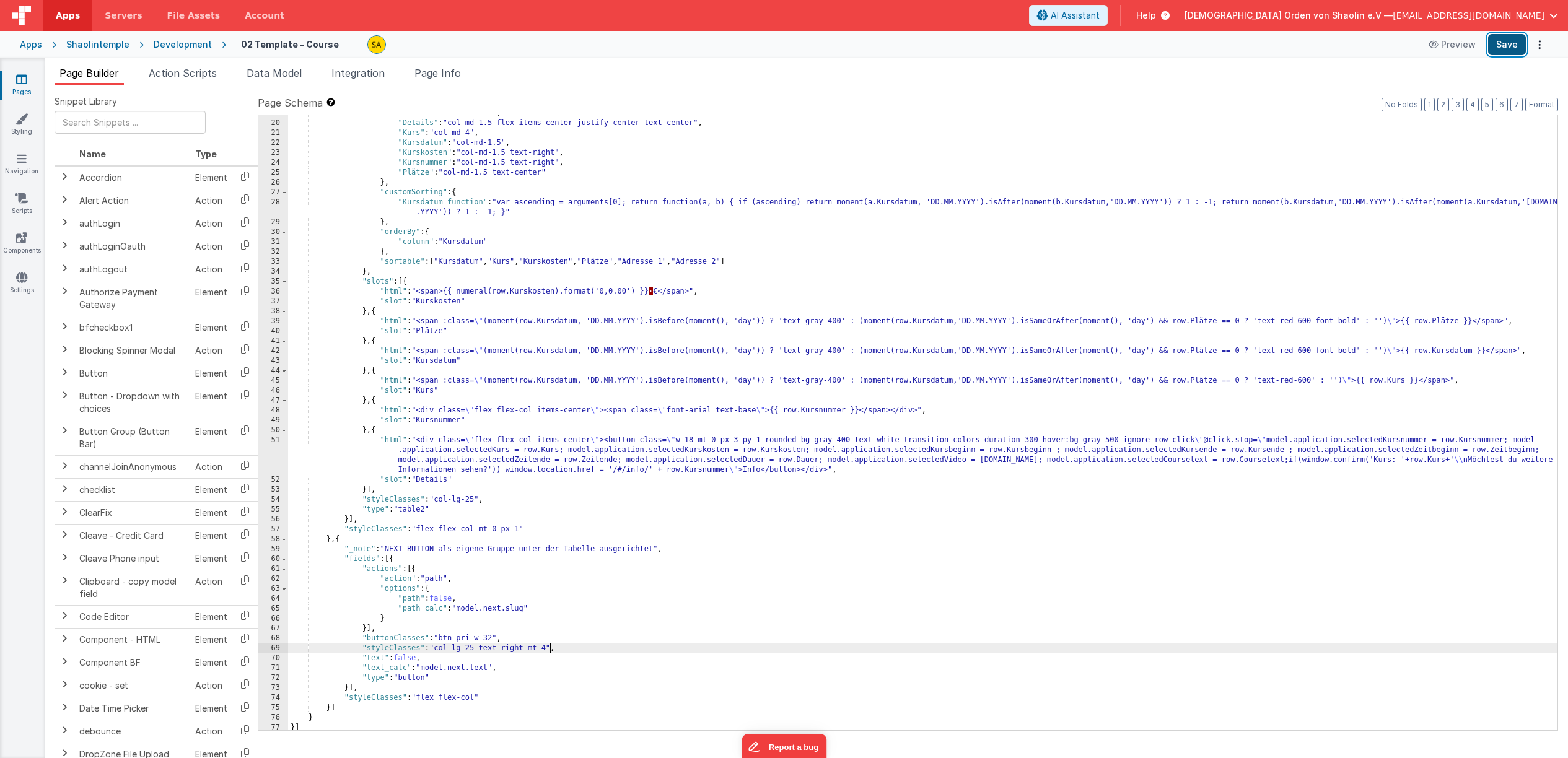
click at [1505, 50] on button "Save" at bounding box center [1506, 45] width 38 height 21
click at [1108, 24] on button "AI Assistant" at bounding box center [1069, 16] width 79 height 21
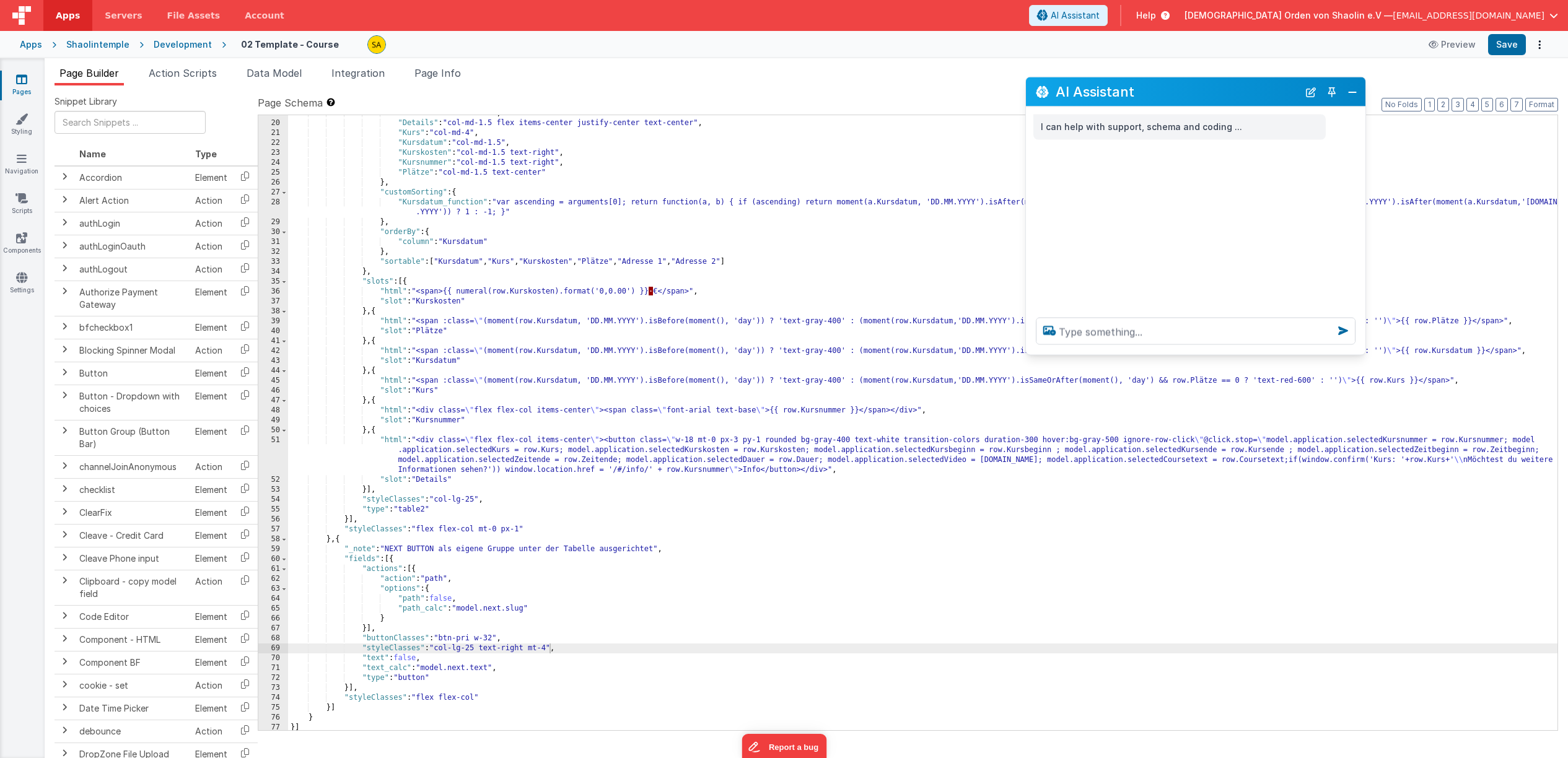
drag, startPoint x: 208, startPoint y: 484, endPoint x: 1197, endPoint y: 127, distance: 1051.5
click at [1223, 89] on h2 "AI Assistant" at bounding box center [1177, 91] width 243 height 15
click at [1114, 342] on textarea at bounding box center [1195, 331] width 320 height 27
type textarea "mit welchem befehl kann ich den button belibig nach rechts verschieben"
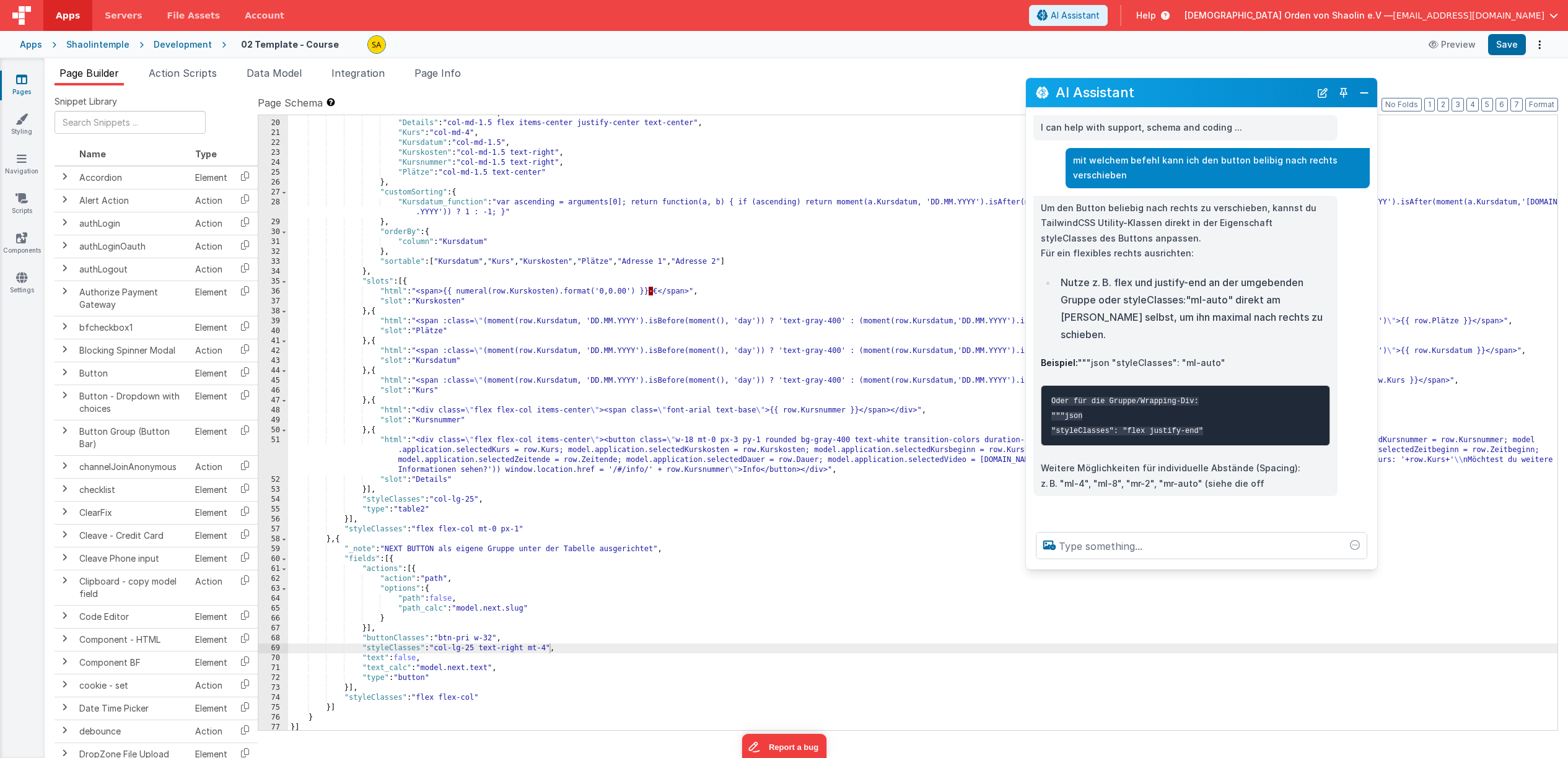
scroll to position [0, 0]
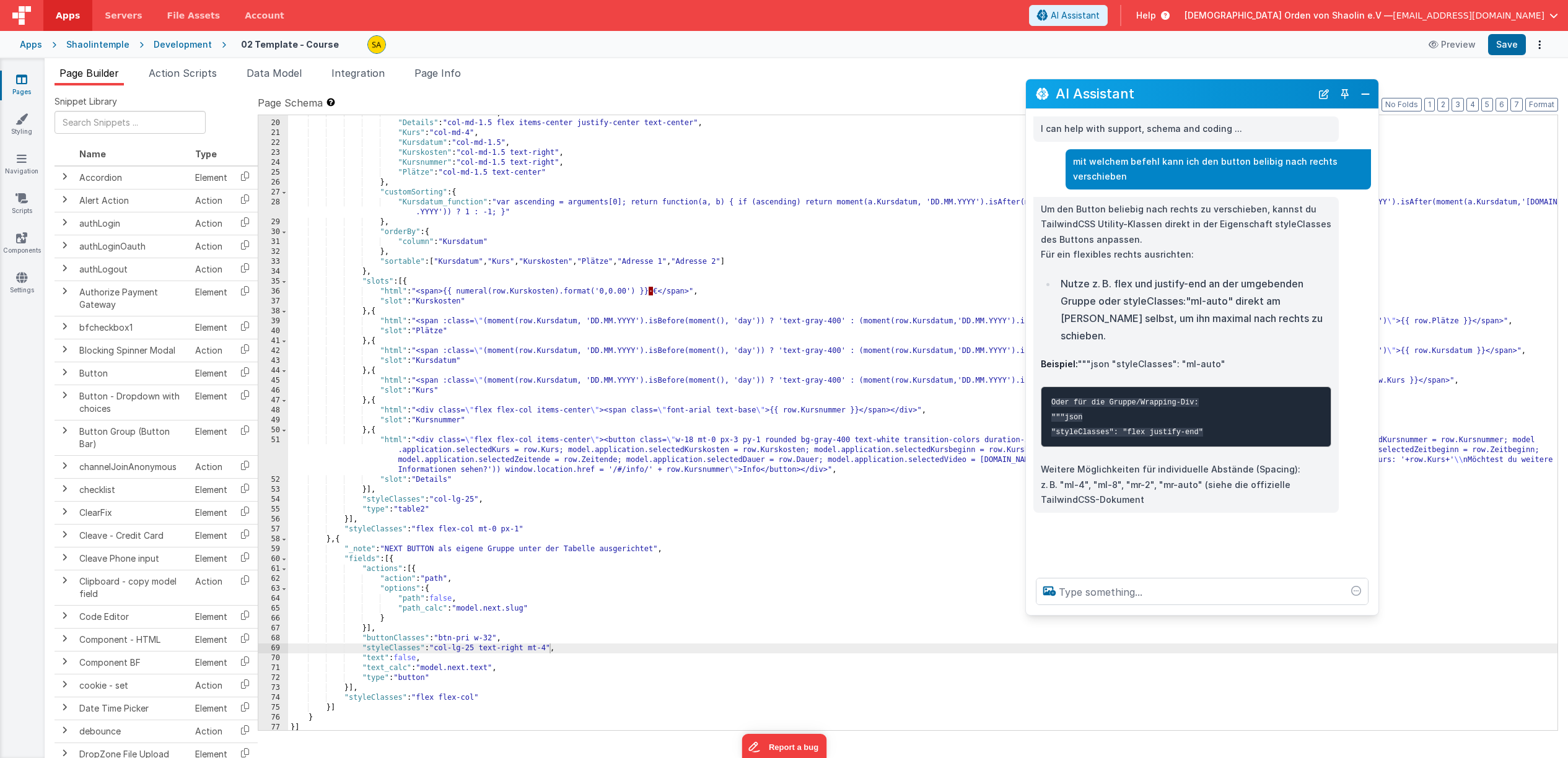
drag, startPoint x: 1365, startPoint y: 353, endPoint x: 1287, endPoint y: 389, distance: 85.9
click at [1377, 609] on div at bounding box center [1202, 592] width 353 height 47
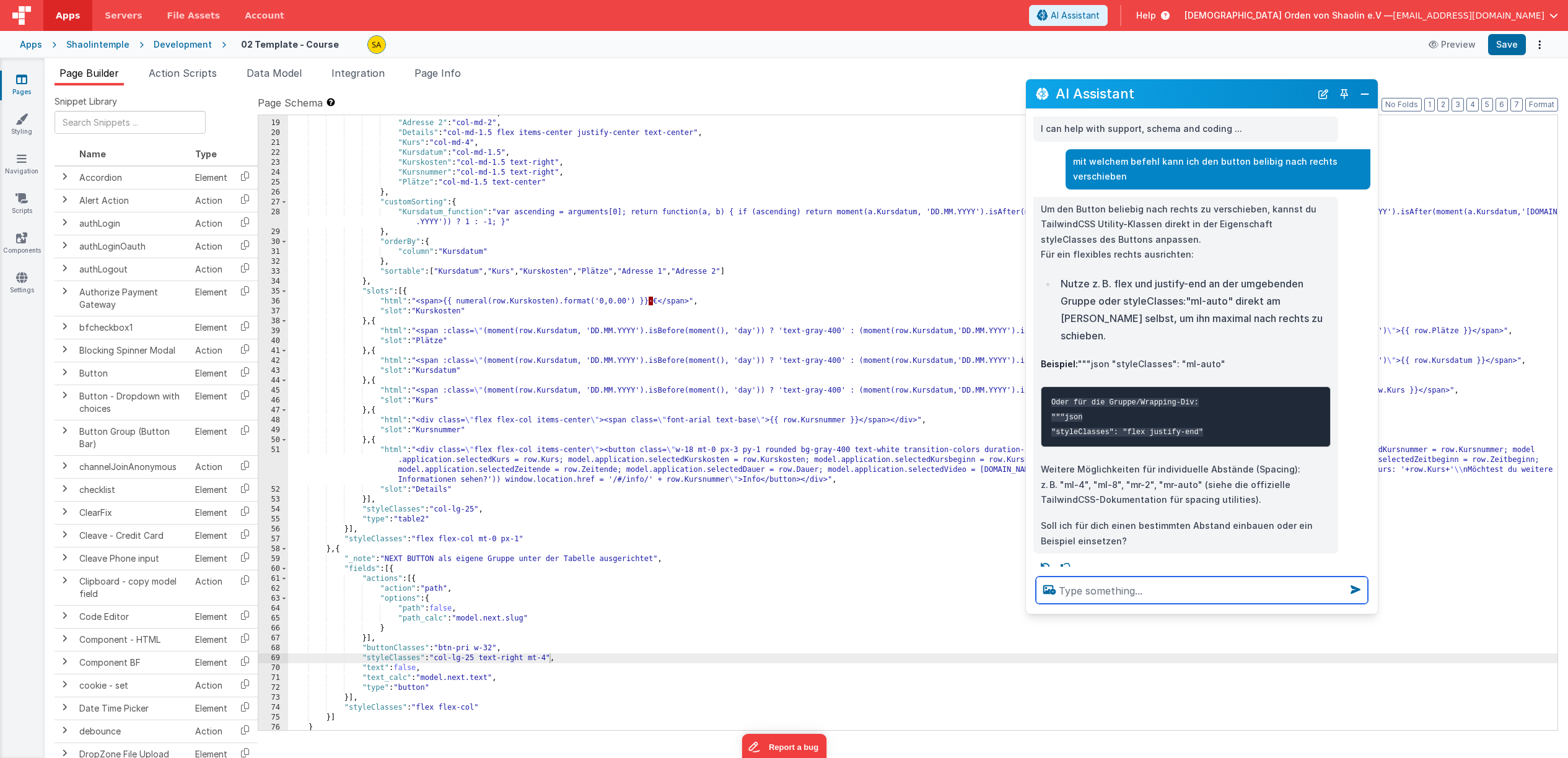
scroll to position [176, 0]
click at [549, 660] on div ""Adresse 1" : "col-md-2" , "Adresse 2" : "col-md-2" , "Details" : "col-md-1.5 f…" at bounding box center [923, 425] width 1269 height 635
click at [1509, 46] on button "Save" at bounding box center [1506, 45] width 38 height 21
drag, startPoint x: 562, startPoint y: 660, endPoint x: 568, endPoint y: 667, distance: 9.2
click at [562, 660] on div ""Adresse 1" : "col-md-2" , "Adresse 2" : "col-md-2" , "Details" : "col-md-1.5 f…" at bounding box center [923, 425] width 1269 height 635
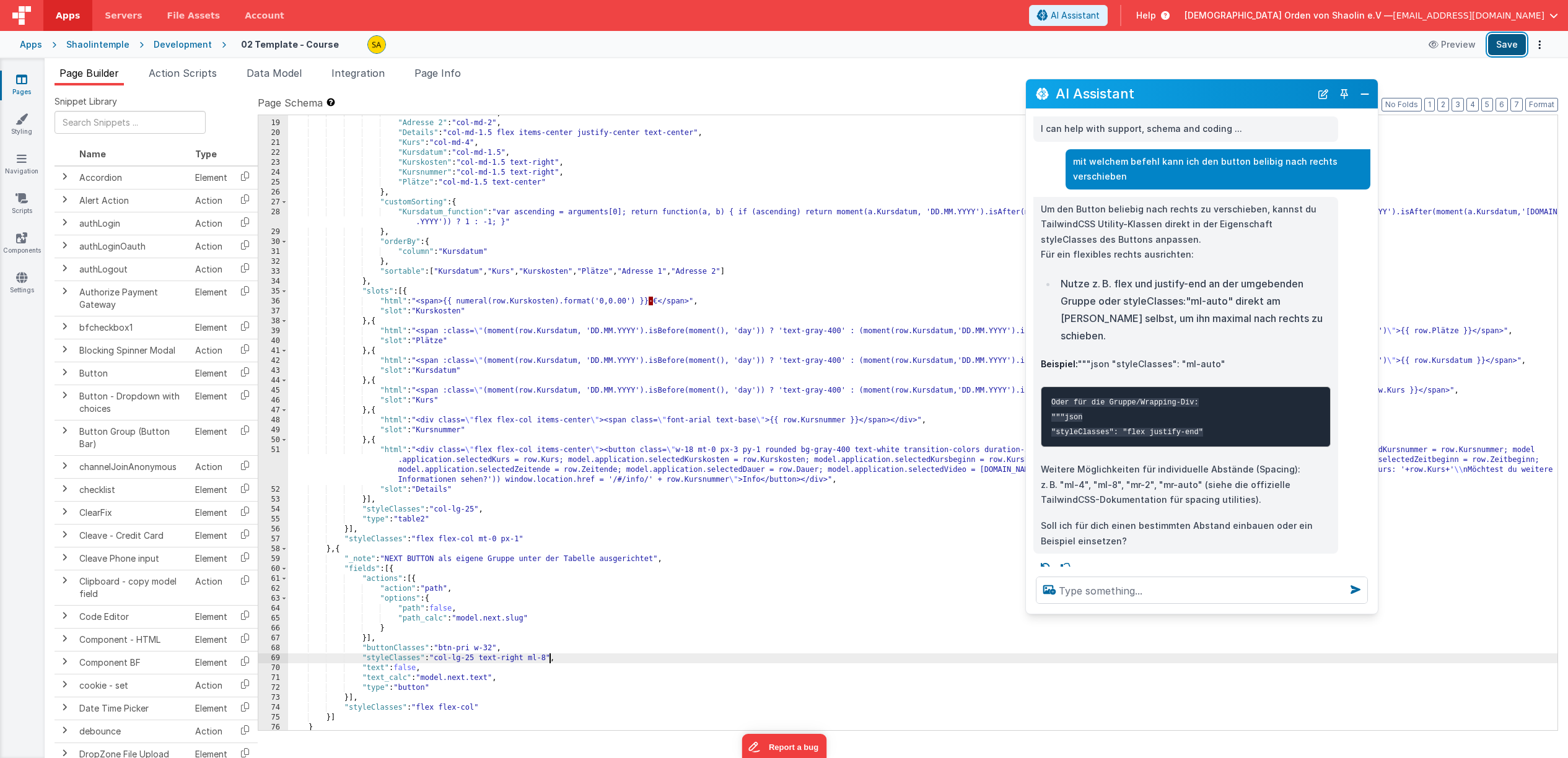
click at [1513, 50] on button "Save" at bounding box center [1506, 45] width 38 height 21
drag, startPoint x: 550, startPoint y: 658, endPoint x: 553, endPoint y: 665, distance: 7.6
click at [550, 658] on div ""Adresse 1" : "col-md-2" , "Adresse 2" : "col-md-2" , "Details" : "col-md-1.5 f…" at bounding box center [923, 425] width 1269 height 635
click at [1517, 46] on button "Save" at bounding box center [1506, 45] width 38 height 21
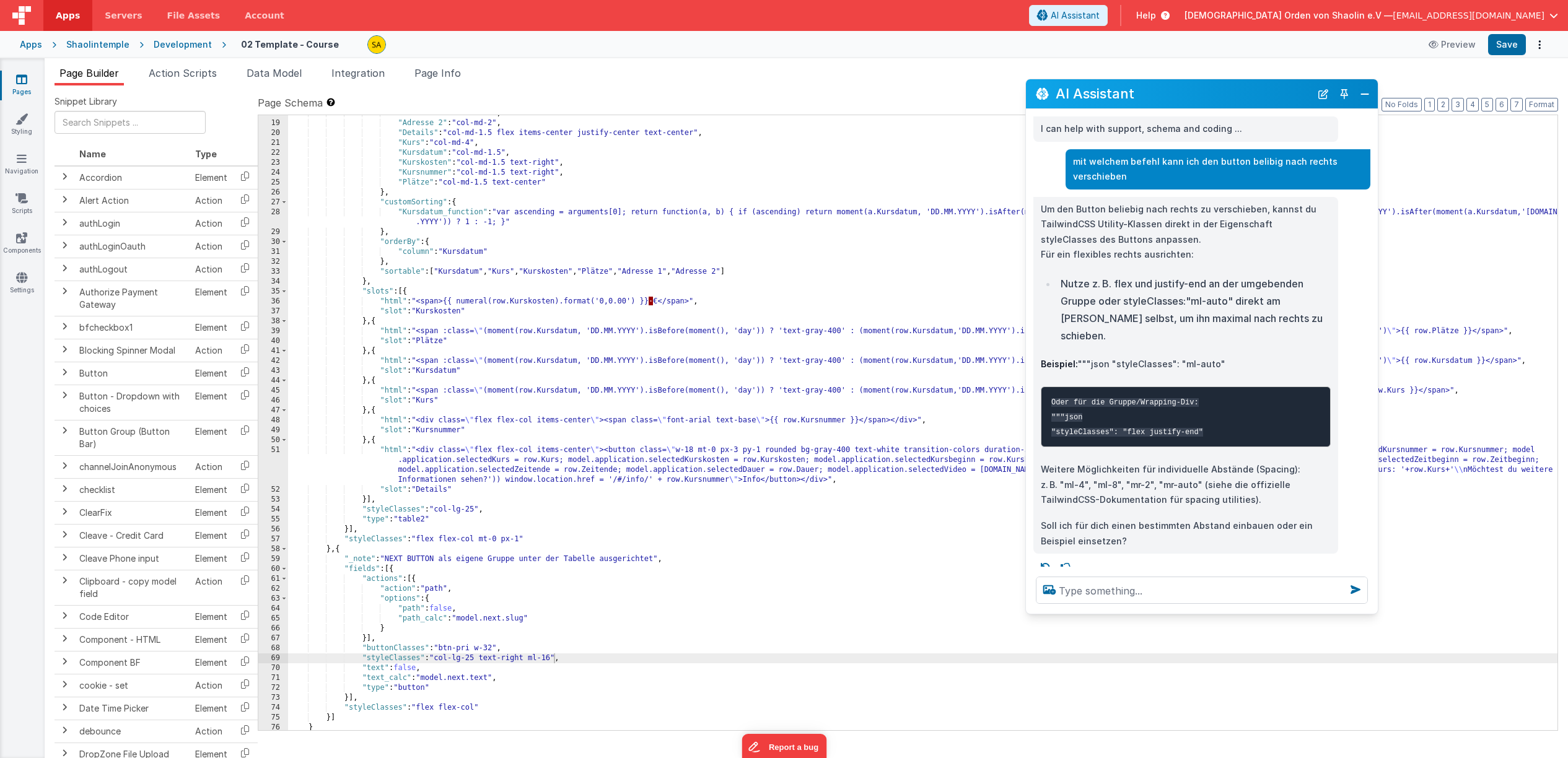
click at [530, 659] on div ""Adresse 1" : "col-md-2" , "Adresse 2" : "col-md-2" , "Details" : "col-md-1.5 f…" at bounding box center [923, 425] width 1269 height 635
click at [1515, 42] on button "Save" at bounding box center [1506, 45] width 38 height 21
